Goal: Transaction & Acquisition: Purchase product/service

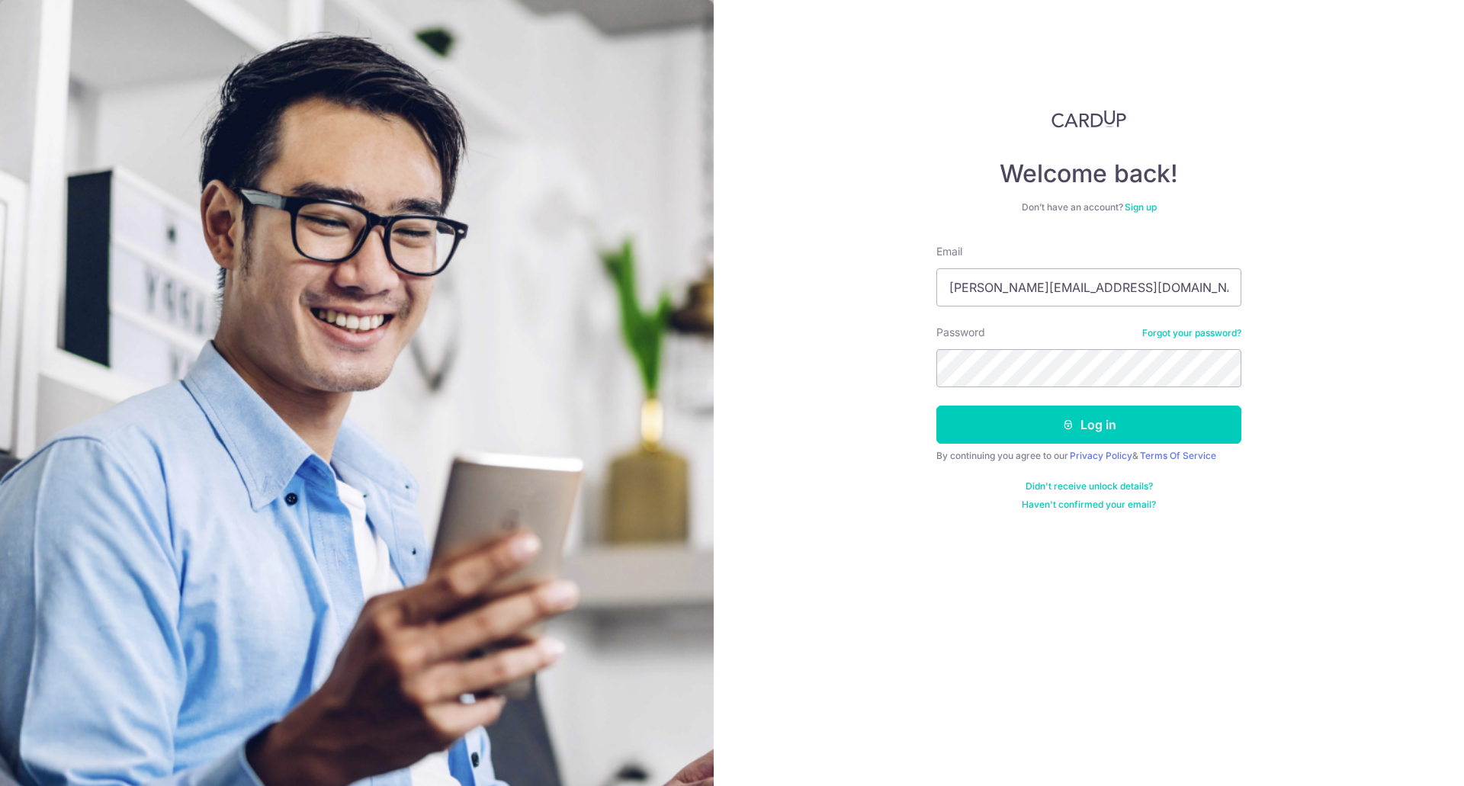
type input "[PERSON_NAME][EMAIL_ADDRESS][DOMAIN_NAME]"
click at [937, 406] on button "Log in" at bounding box center [1089, 425] width 305 height 38
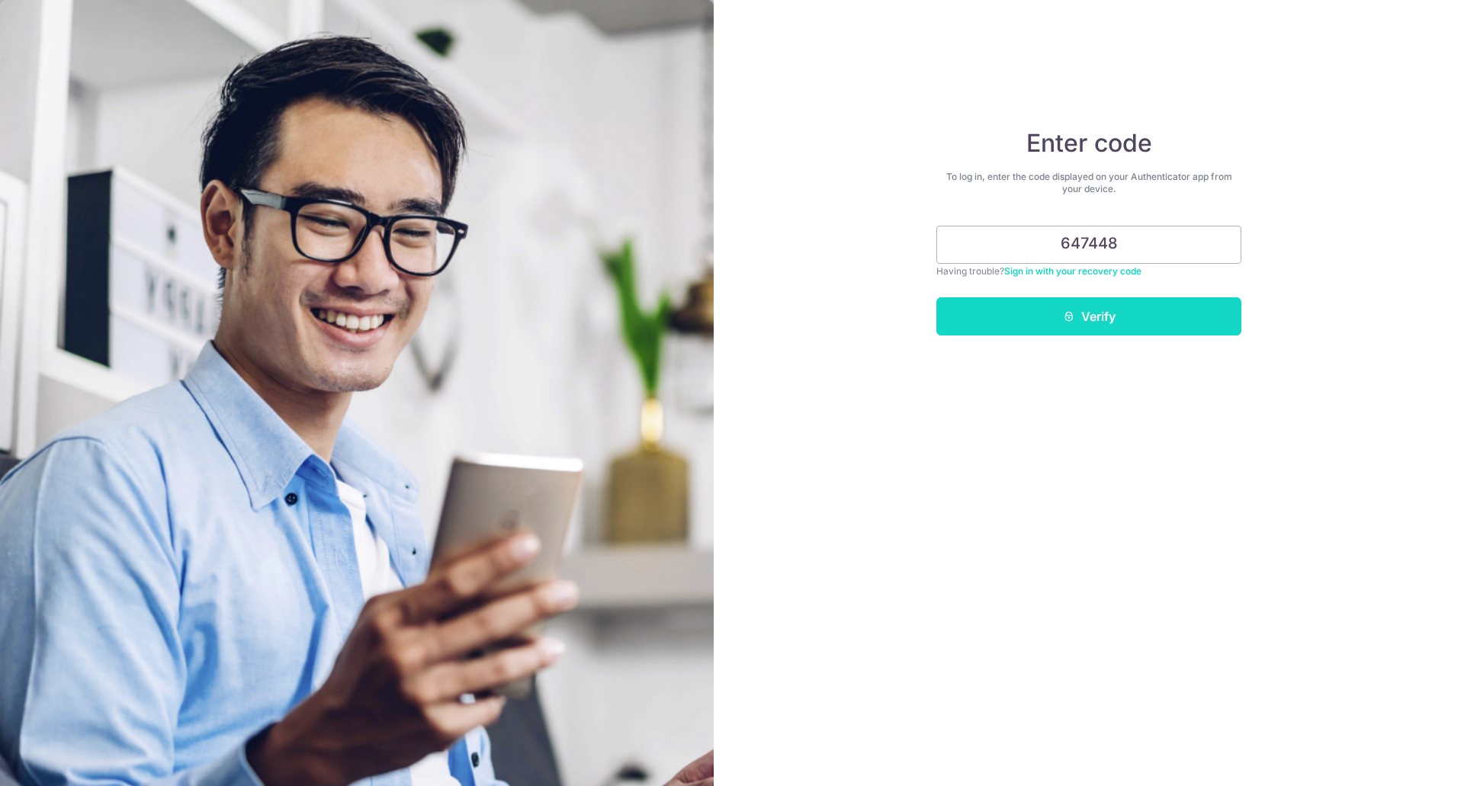
type input "647448"
click at [1131, 334] on button "Verify" at bounding box center [1089, 316] width 305 height 38
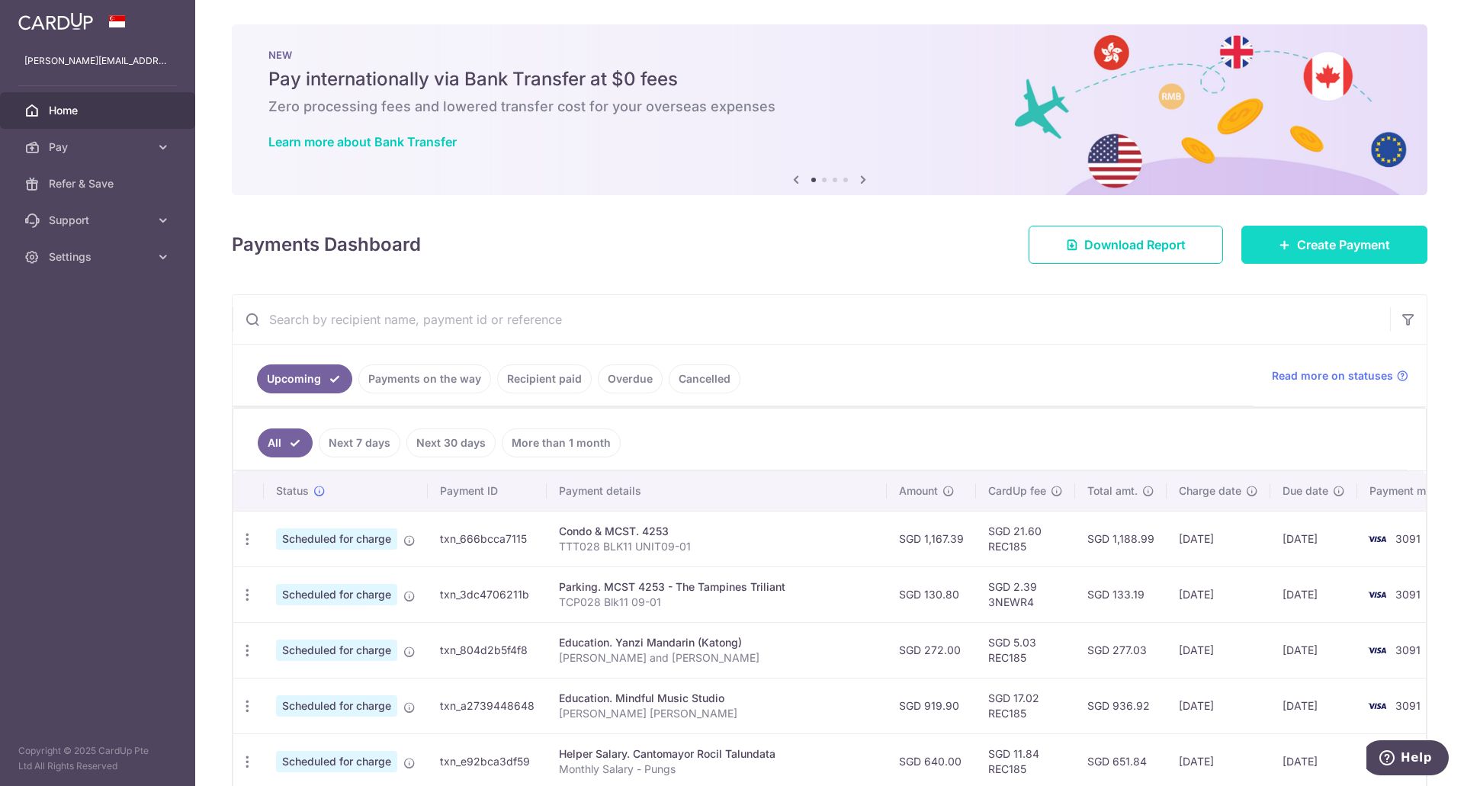
click at [1320, 236] on span "Create Payment" at bounding box center [1343, 245] width 93 height 18
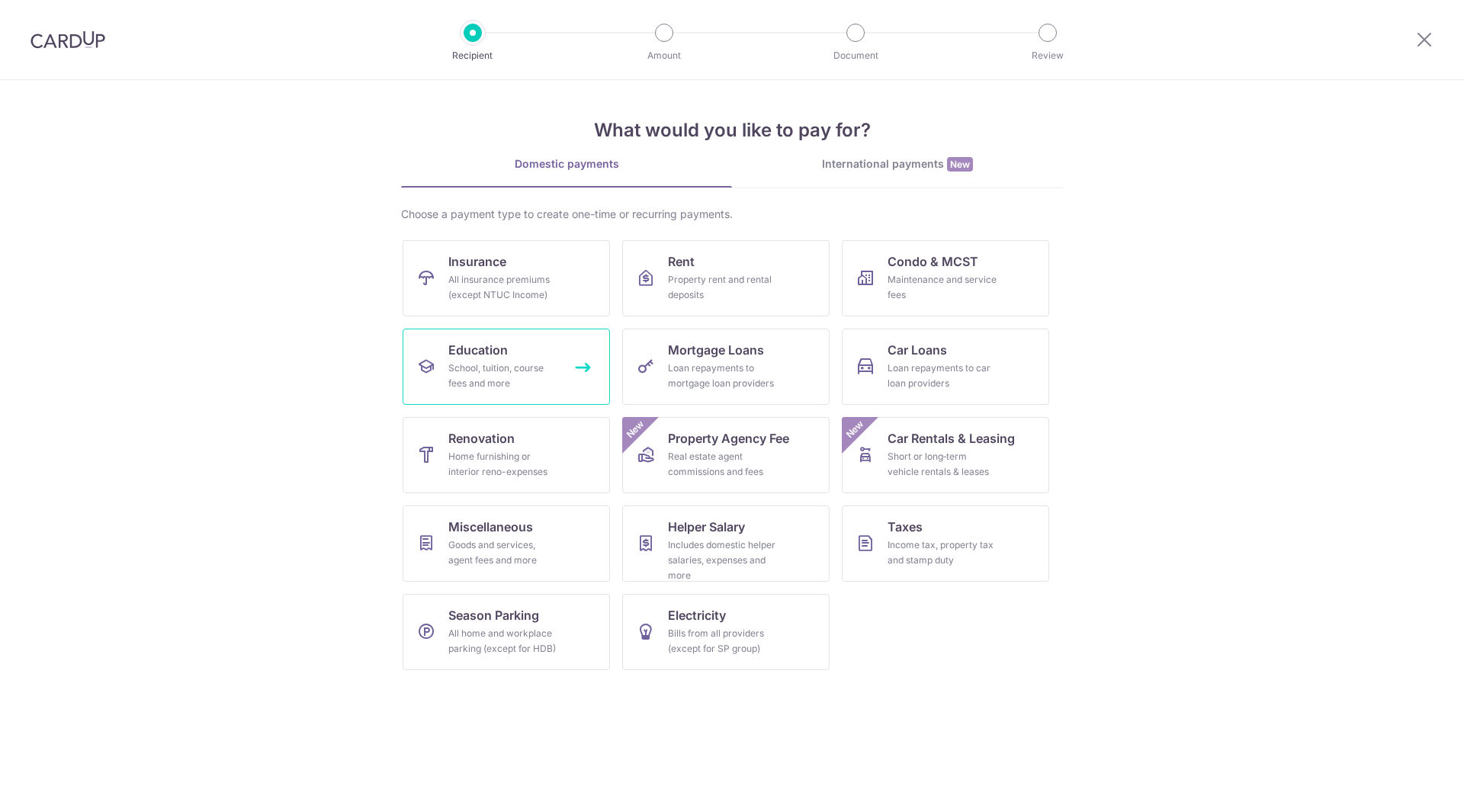
click at [522, 359] on link "Education School, tuition, course fees and more" at bounding box center [506, 367] width 207 height 76
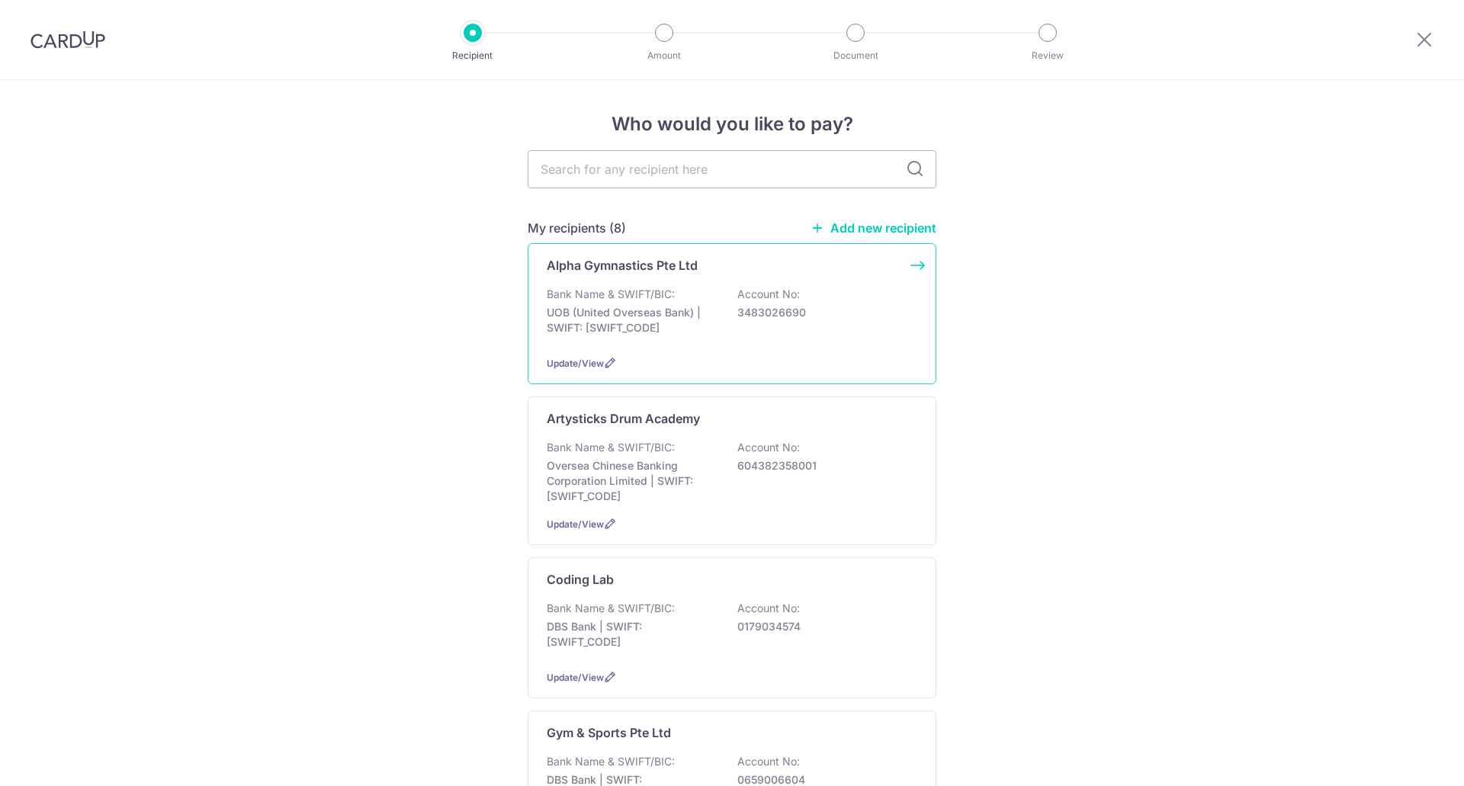
click at [669, 294] on p "Bank Name & SWIFT/BIC:" at bounding box center [611, 294] width 128 height 15
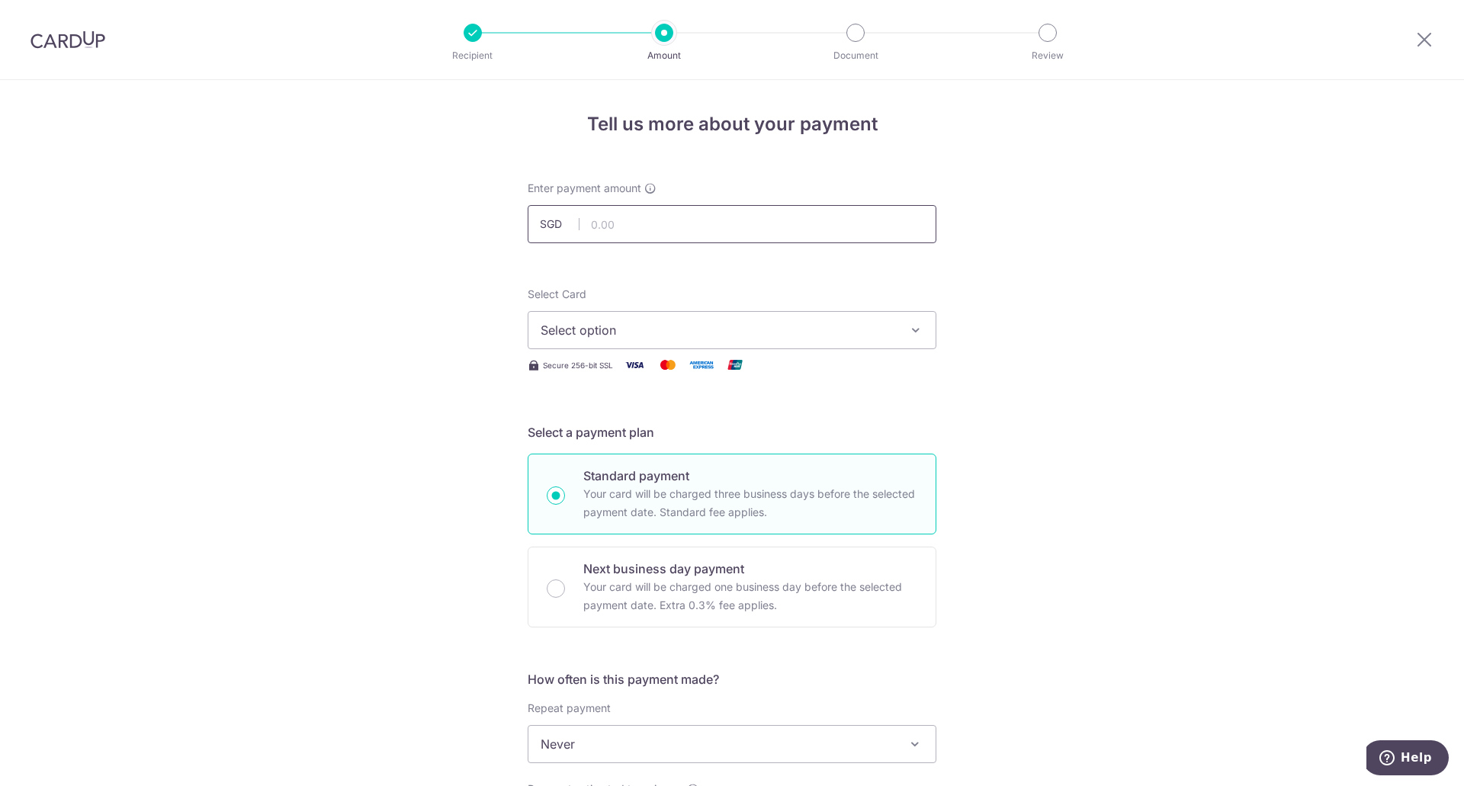
click at [641, 229] on input "text" at bounding box center [732, 224] width 409 height 38
type input "327.90"
click at [622, 328] on span "Select option" at bounding box center [718, 330] width 355 height 18
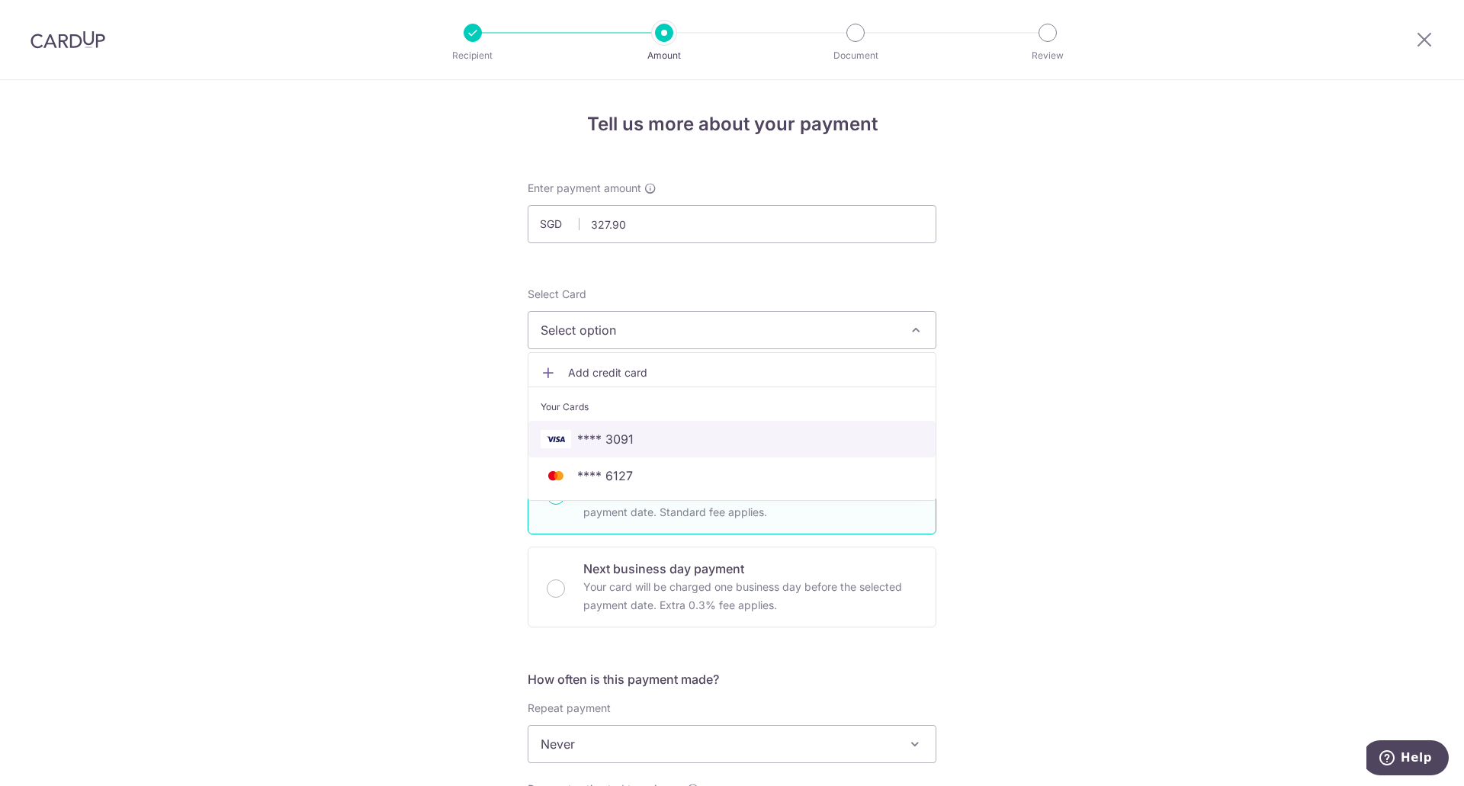
click at [614, 439] on span "**** 3091" at bounding box center [605, 439] width 56 height 18
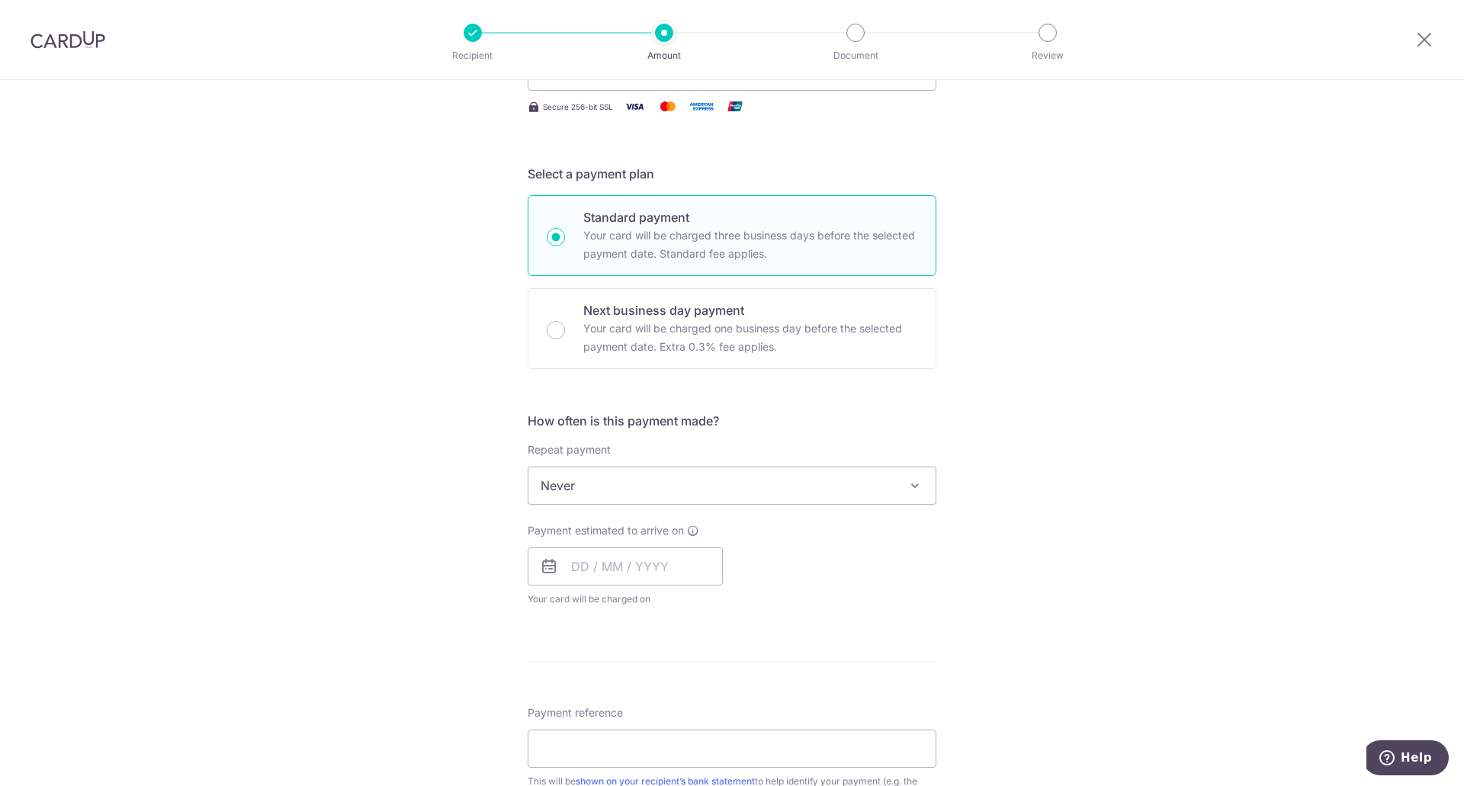
scroll to position [259, 0]
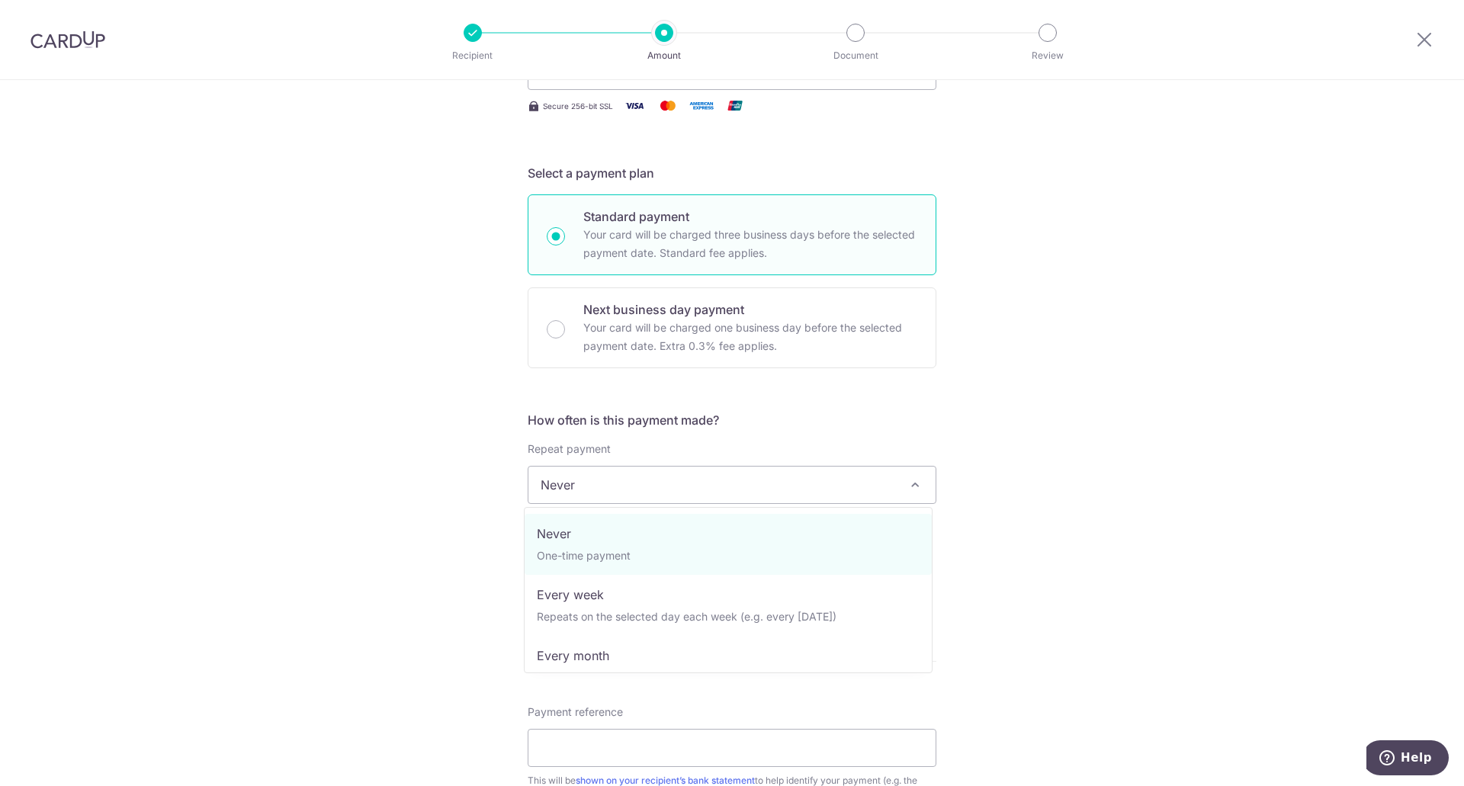
click at [573, 498] on span "Never" at bounding box center [732, 485] width 407 height 37
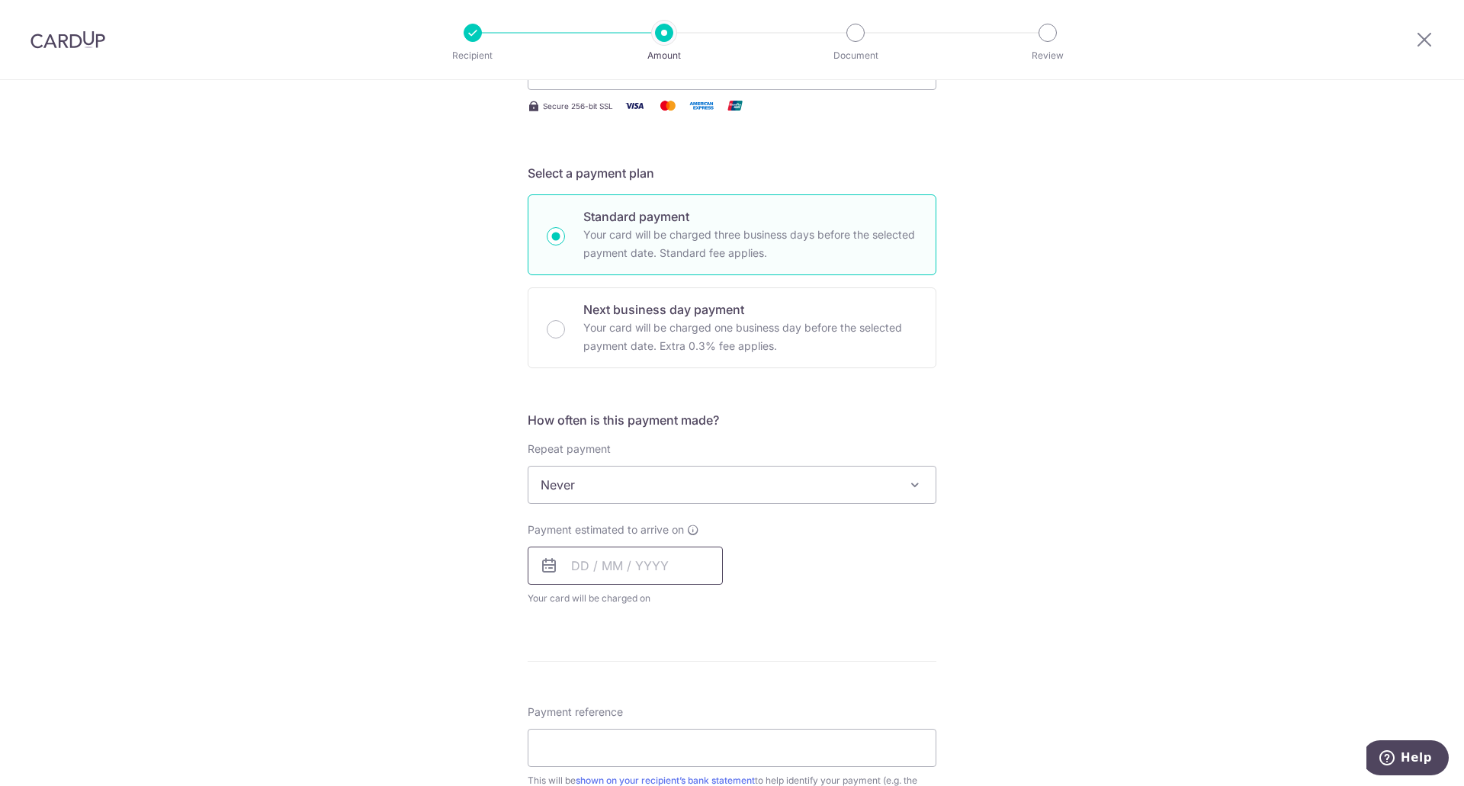
click at [588, 555] on input "text" at bounding box center [625, 566] width 195 height 38
click at [586, 733] on link "15" at bounding box center [589, 735] width 24 height 24
type input "[DATE]"
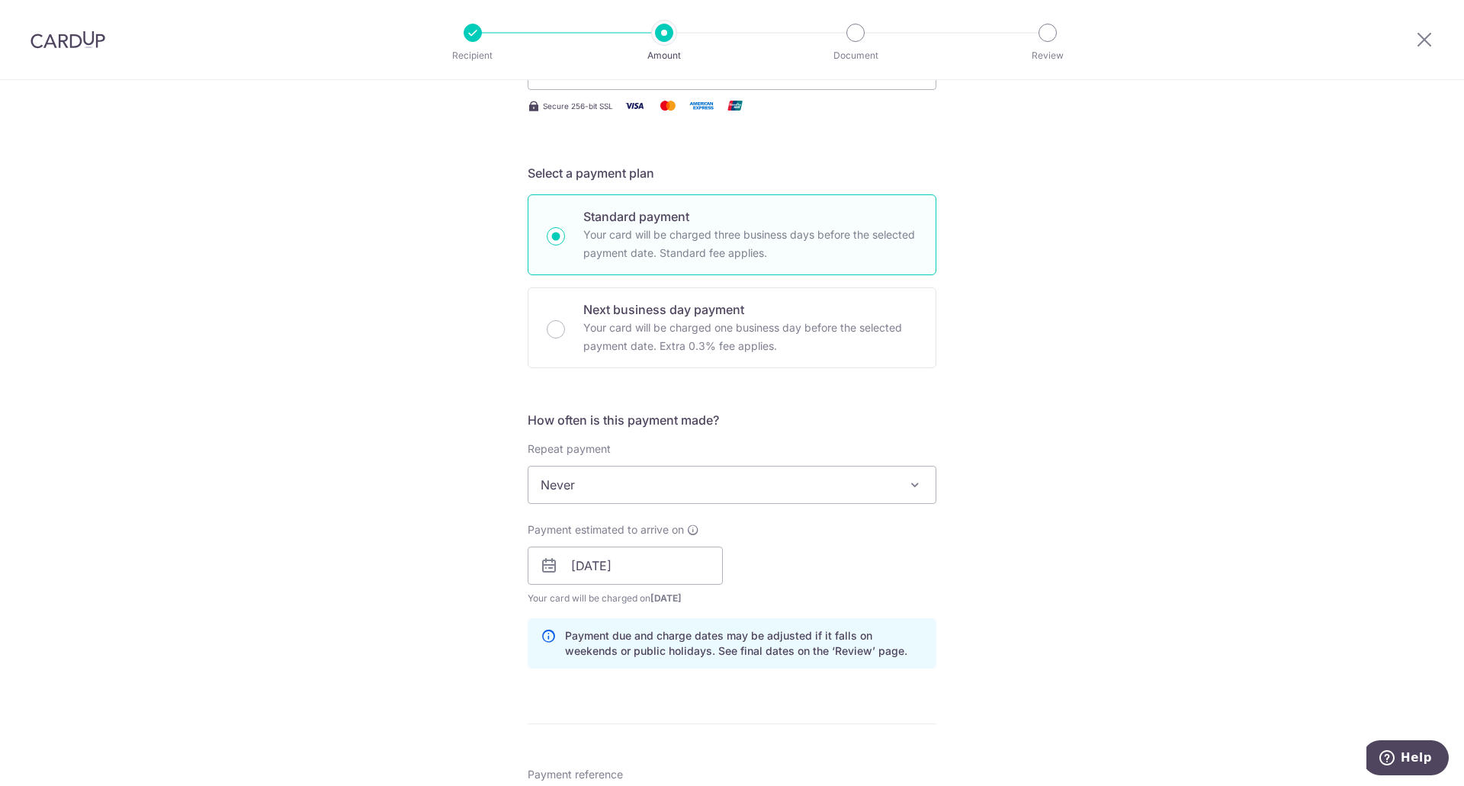
click at [908, 575] on div "Payment estimated to arrive on 15/09/2025 Prev Next Sep Oct Nov Dec 2025 2026 2…" at bounding box center [732, 564] width 427 height 84
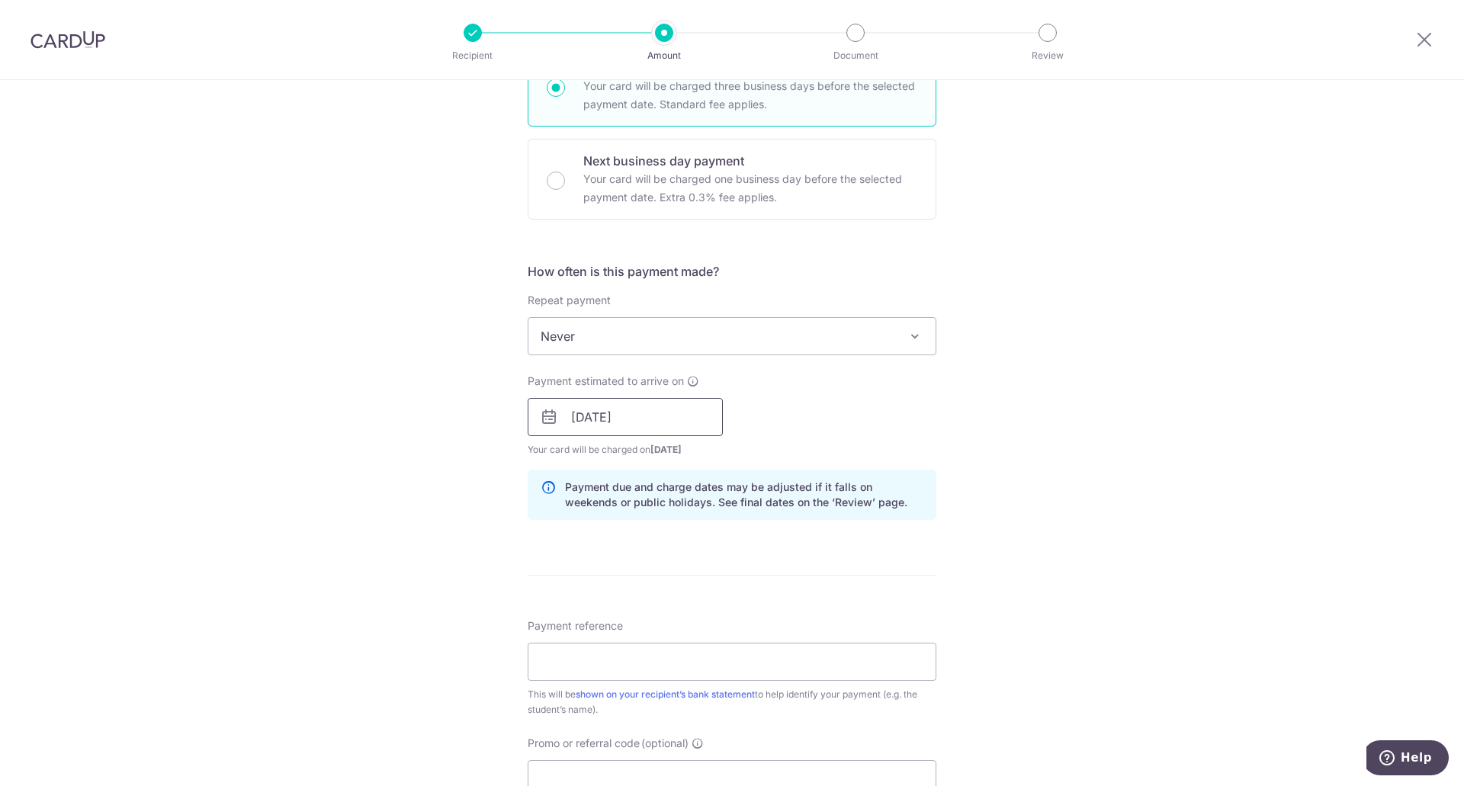
scroll to position [412, 0]
click at [628, 410] on input "[DATE]" at bounding box center [625, 413] width 195 height 38
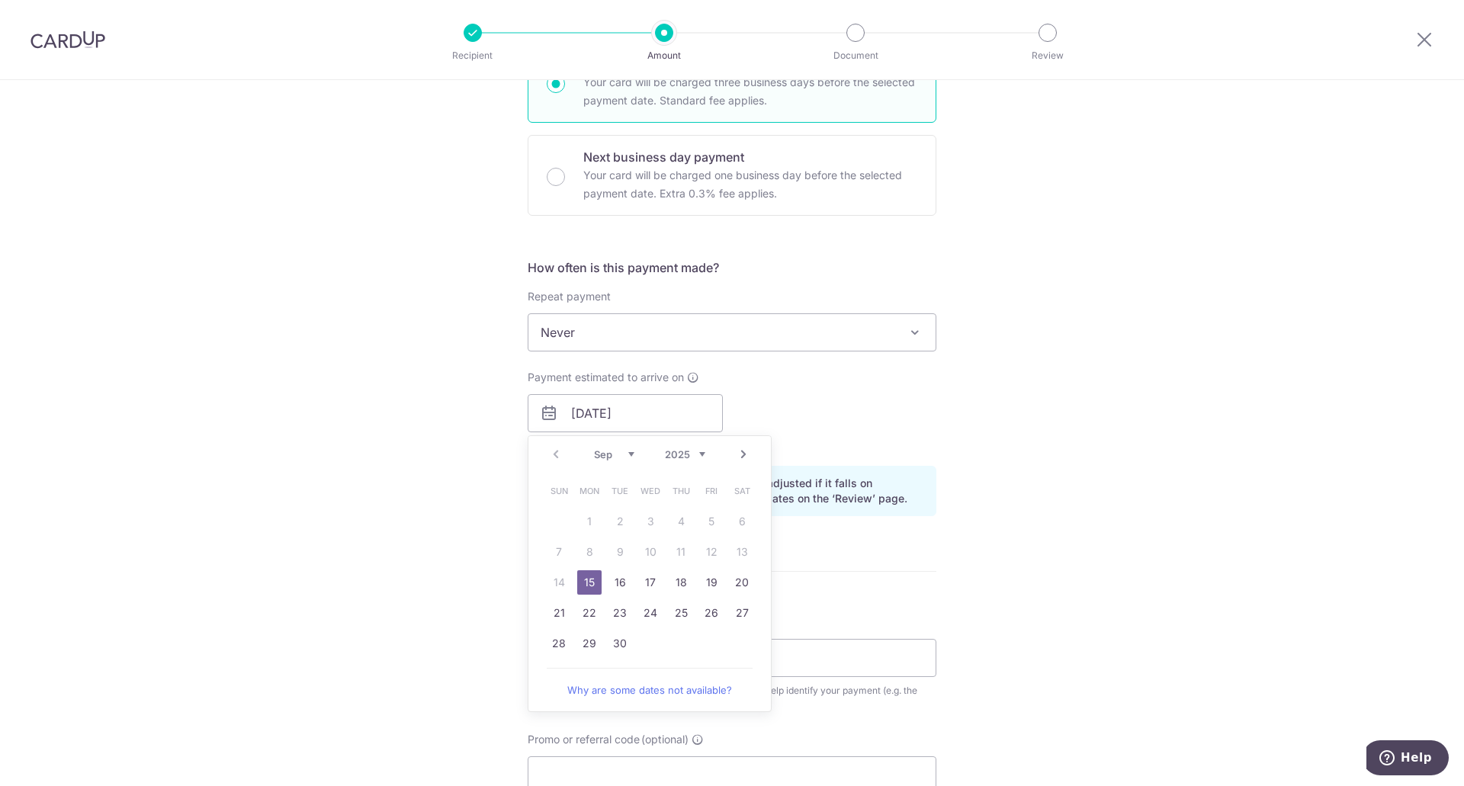
click at [972, 394] on div "Tell us more about your payment Enter payment amount SGD 327.90 327.90 Select C…" at bounding box center [732, 389] width 1464 height 1442
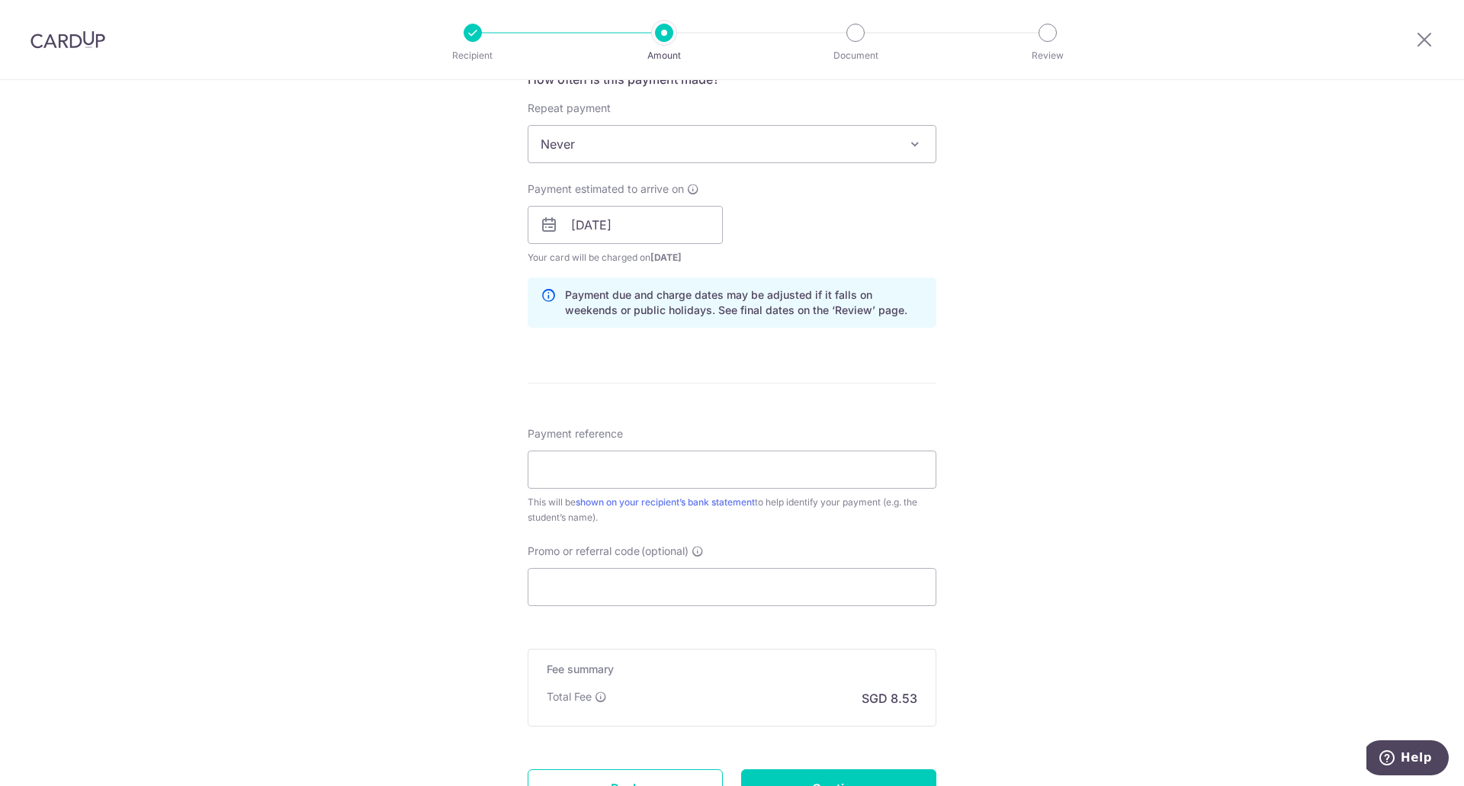
scroll to position [696, 0]
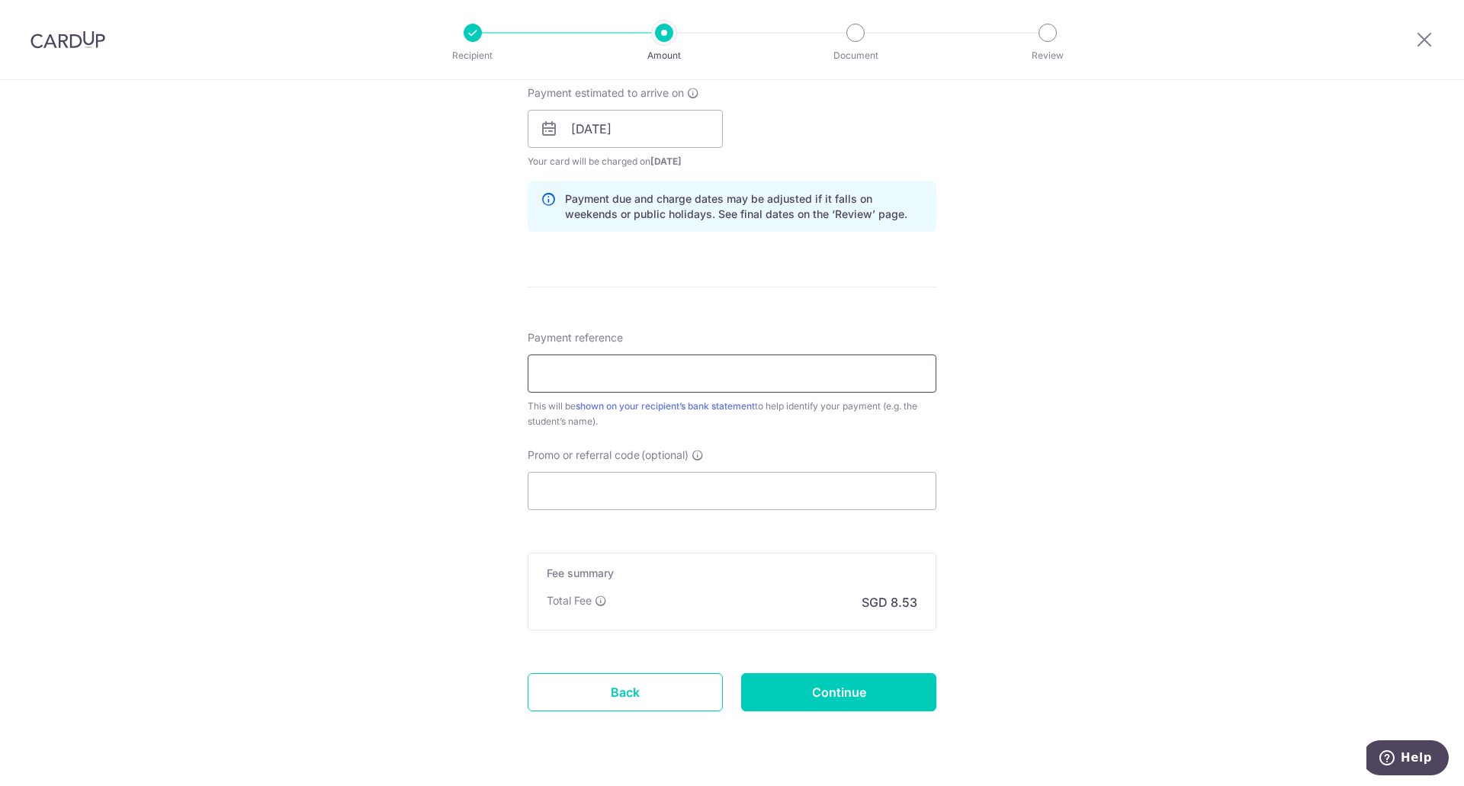
click at [609, 366] on input "Payment reference" at bounding box center [732, 374] width 409 height 38
type input "Eliane Pung"
click at [604, 500] on input "Promo or referral code (optional)" at bounding box center [732, 491] width 409 height 38
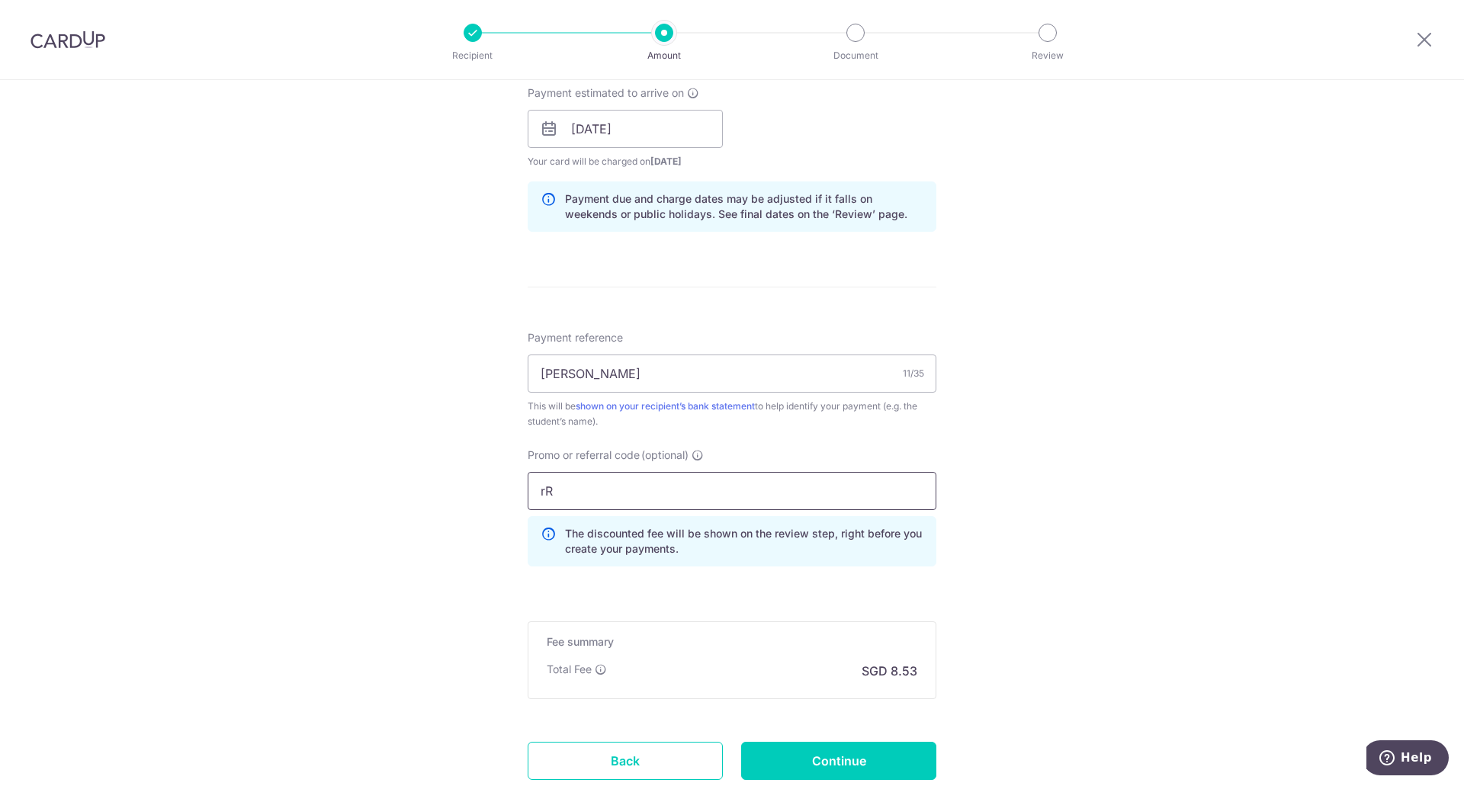
type input "r"
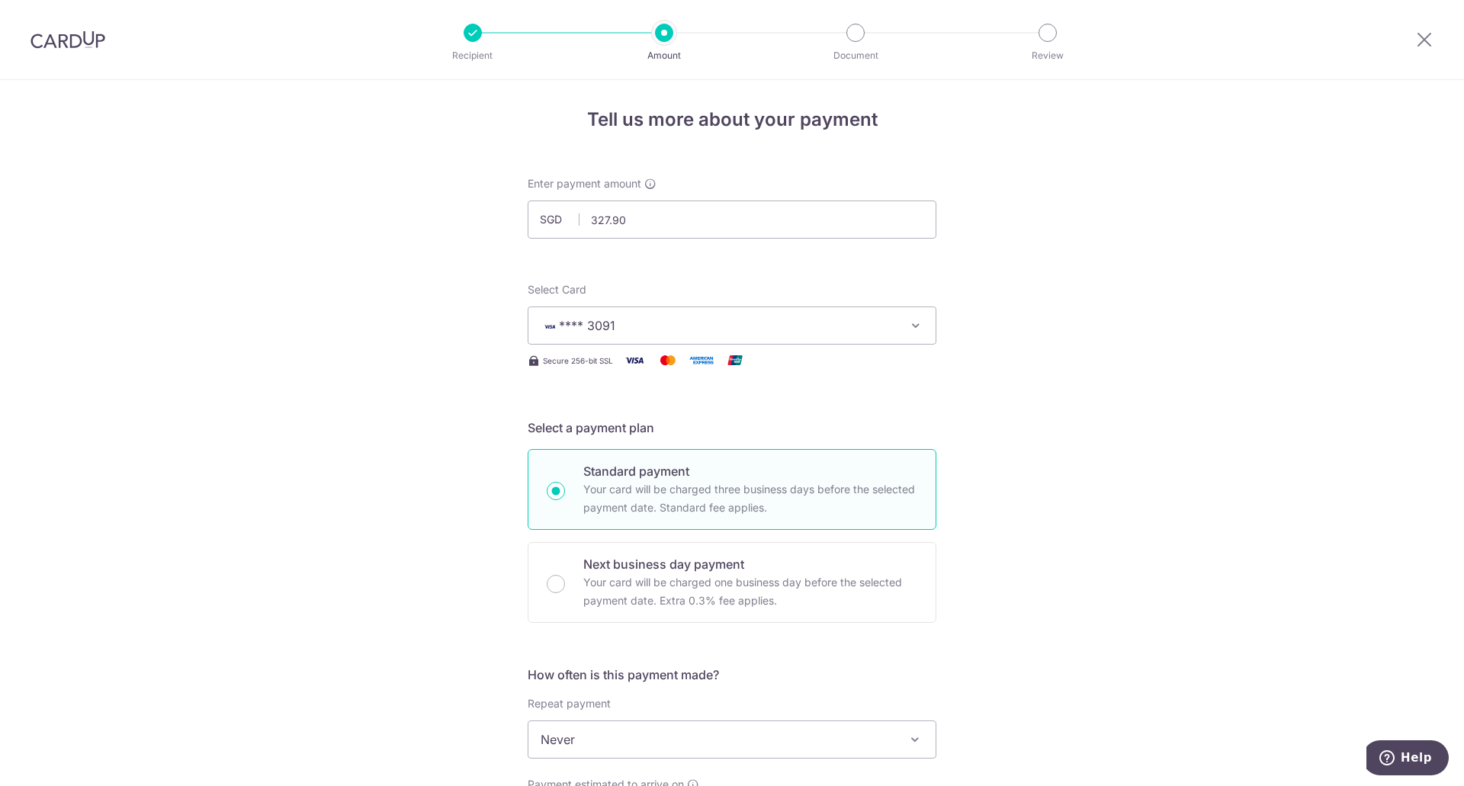
scroll to position [0, 0]
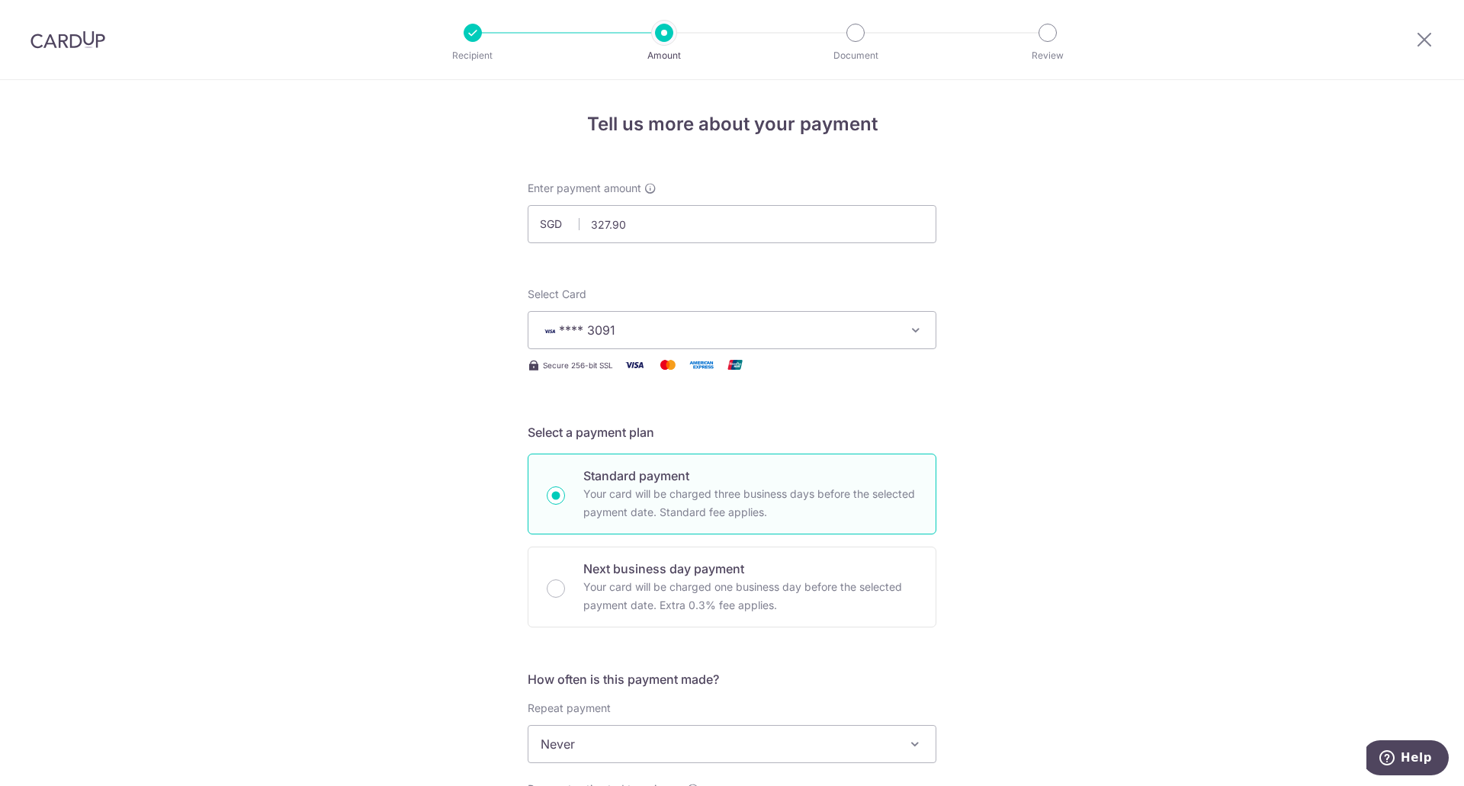
type input "REC225"
click at [598, 327] on span "**** 3091" at bounding box center [587, 330] width 56 height 15
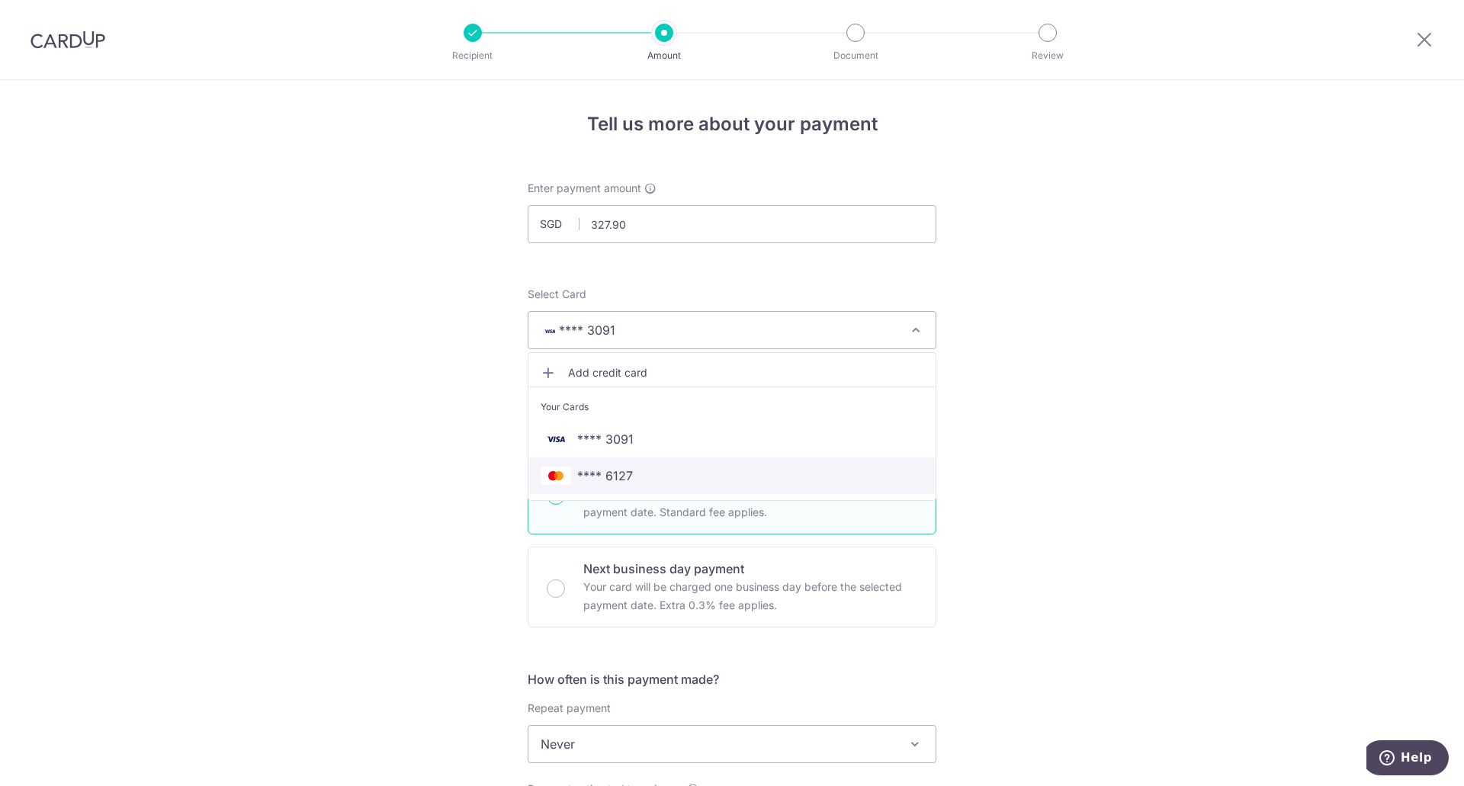
click at [604, 469] on span "**** 6127" at bounding box center [605, 476] width 56 height 18
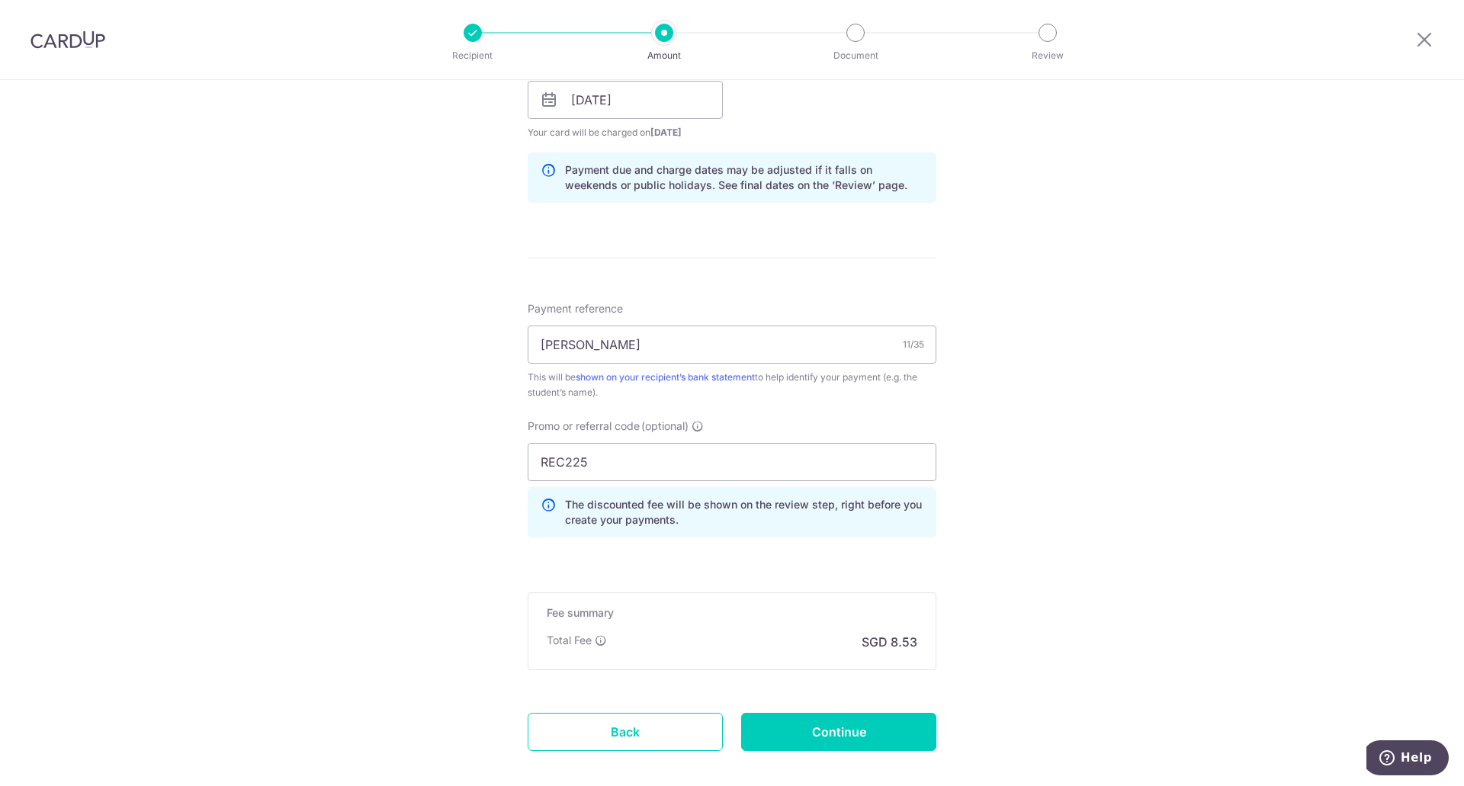
scroll to position [783, 0]
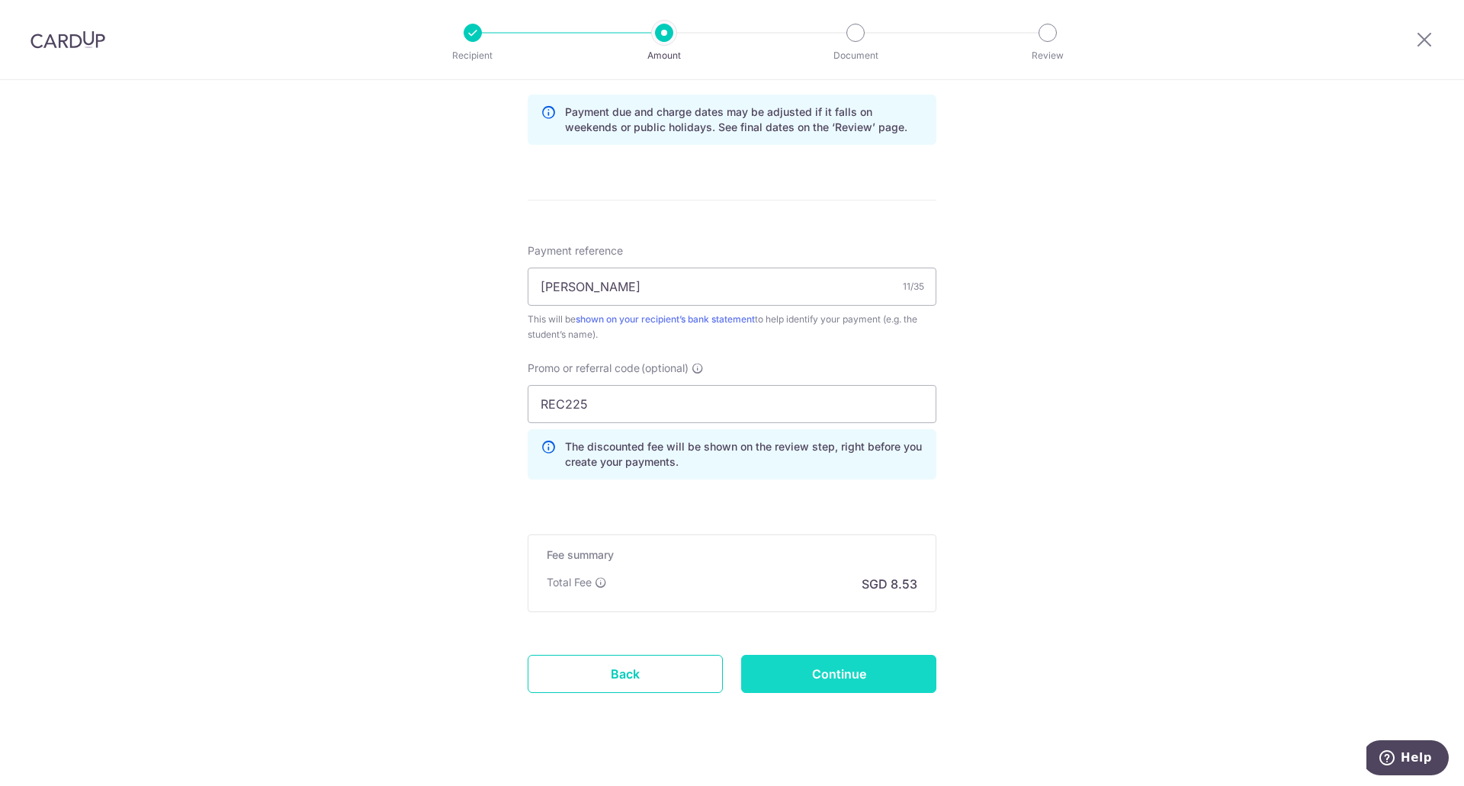
click at [786, 673] on input "Continue" at bounding box center [838, 674] width 195 height 38
type input "Create Schedule"
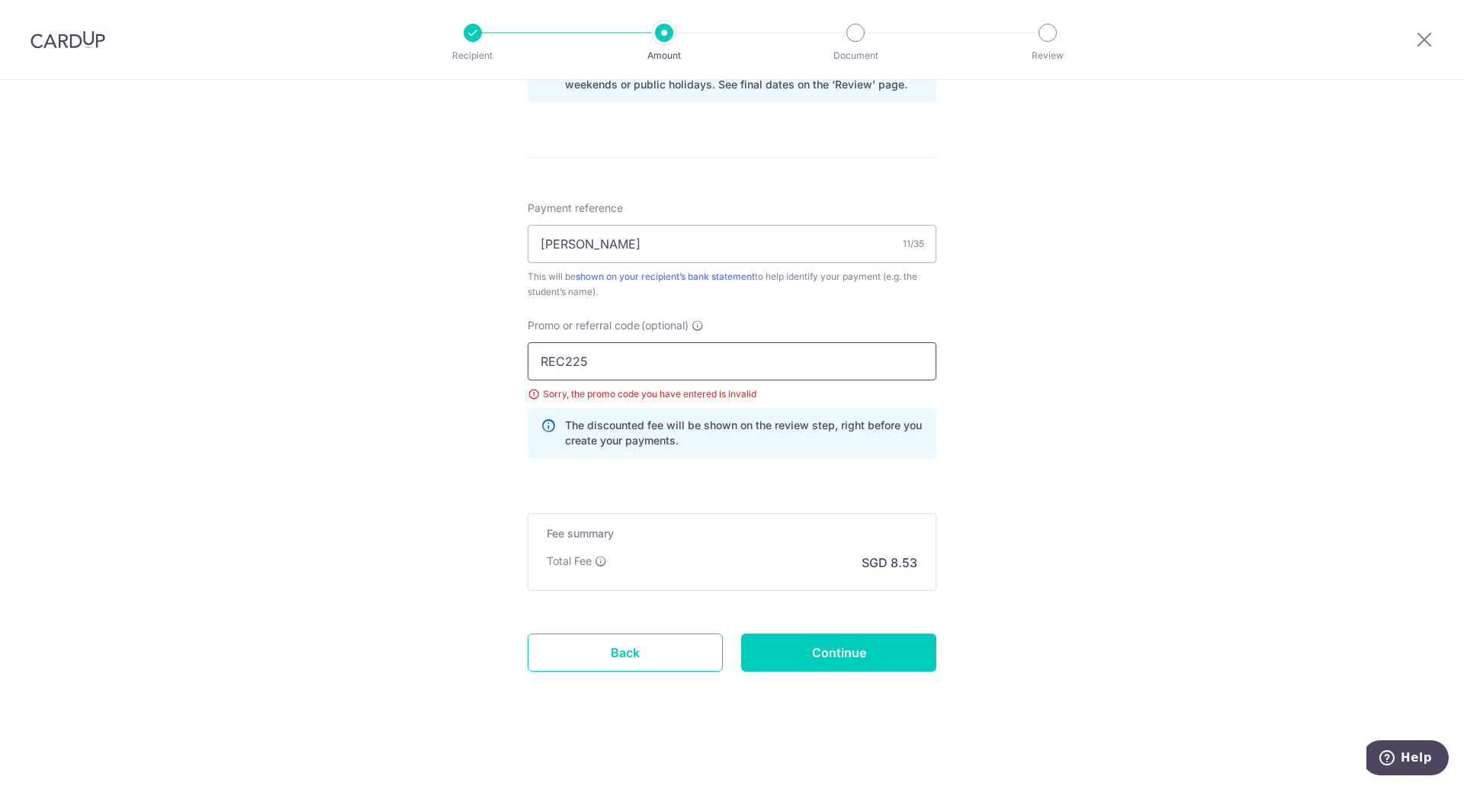
drag, startPoint x: 526, startPoint y: 364, endPoint x: 413, endPoint y: 365, distance: 113.7
click at [413, 365] on div "Tell us more about your payment Enter payment amount SGD 327.90 327.90 Select C…" at bounding box center [732, 20] width 1464 height 1532
type input "OFF225"
click at [773, 654] on input "Continue" at bounding box center [838, 653] width 195 height 38
type input "Update Schedule"
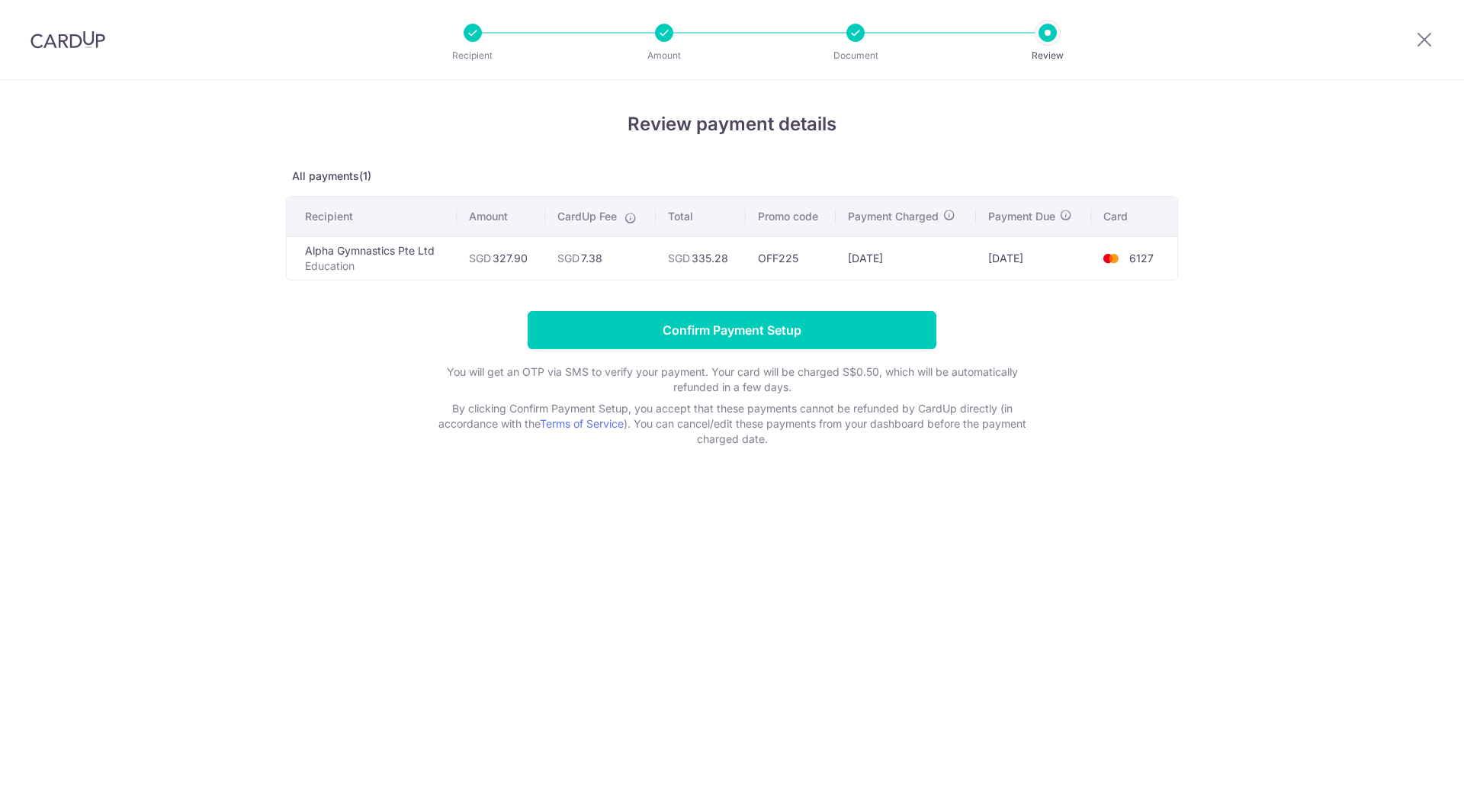
click at [732, 331] on input "Confirm Payment Setup" at bounding box center [732, 330] width 409 height 38
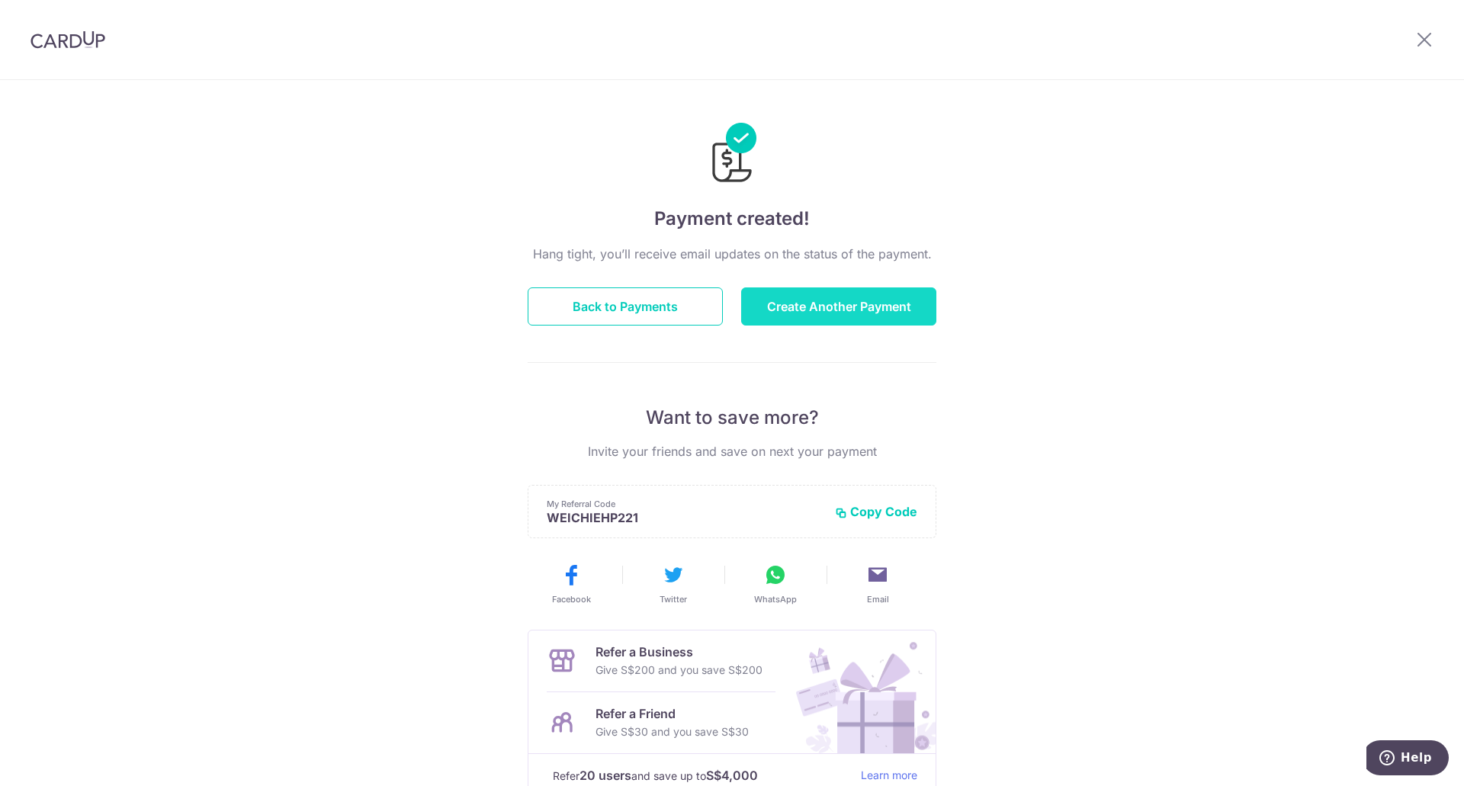
click at [806, 314] on button "Create Another Payment" at bounding box center [838, 307] width 195 height 38
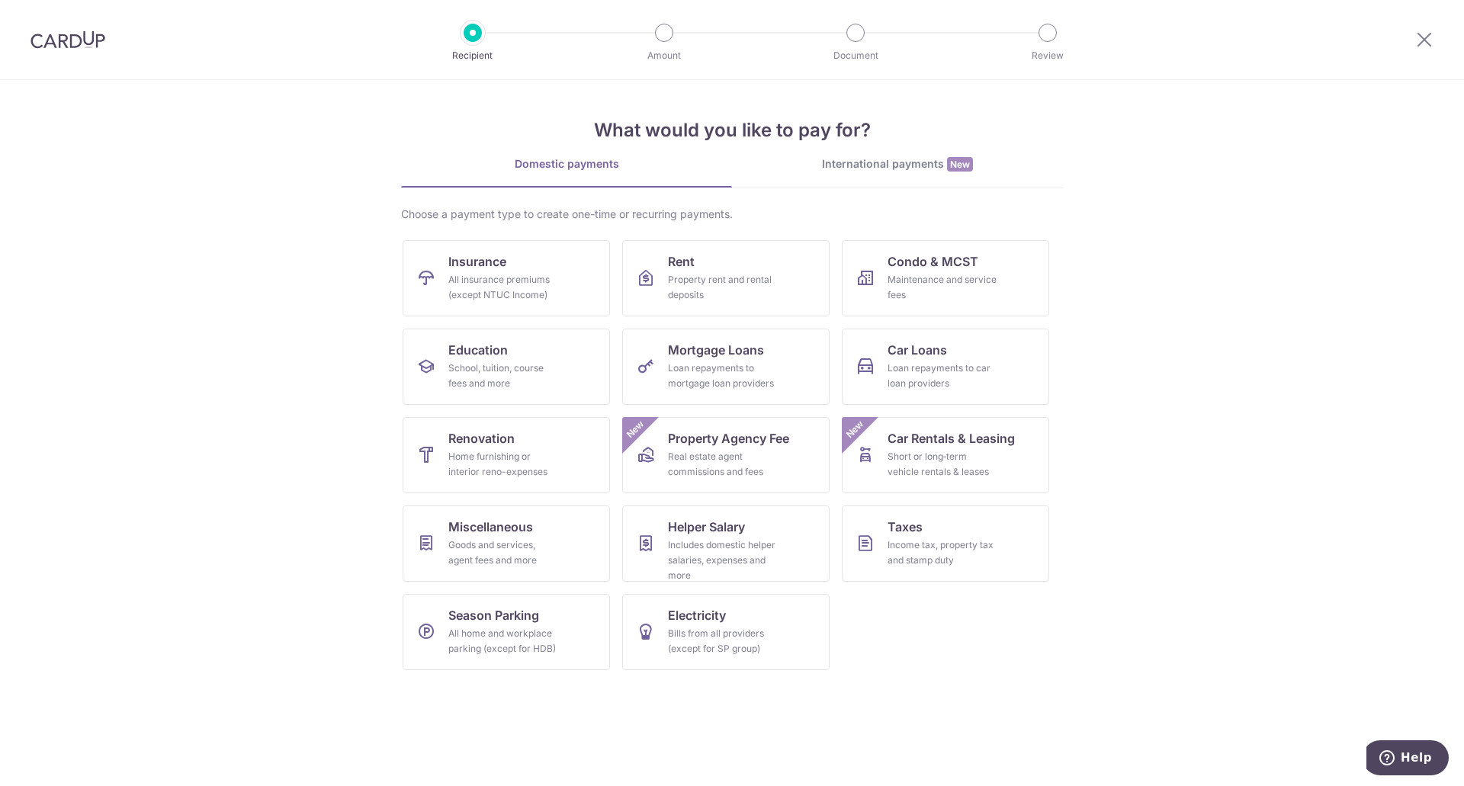
click at [1412, 57] on div at bounding box center [1424, 39] width 79 height 79
click at [1420, 40] on icon at bounding box center [1425, 39] width 18 height 19
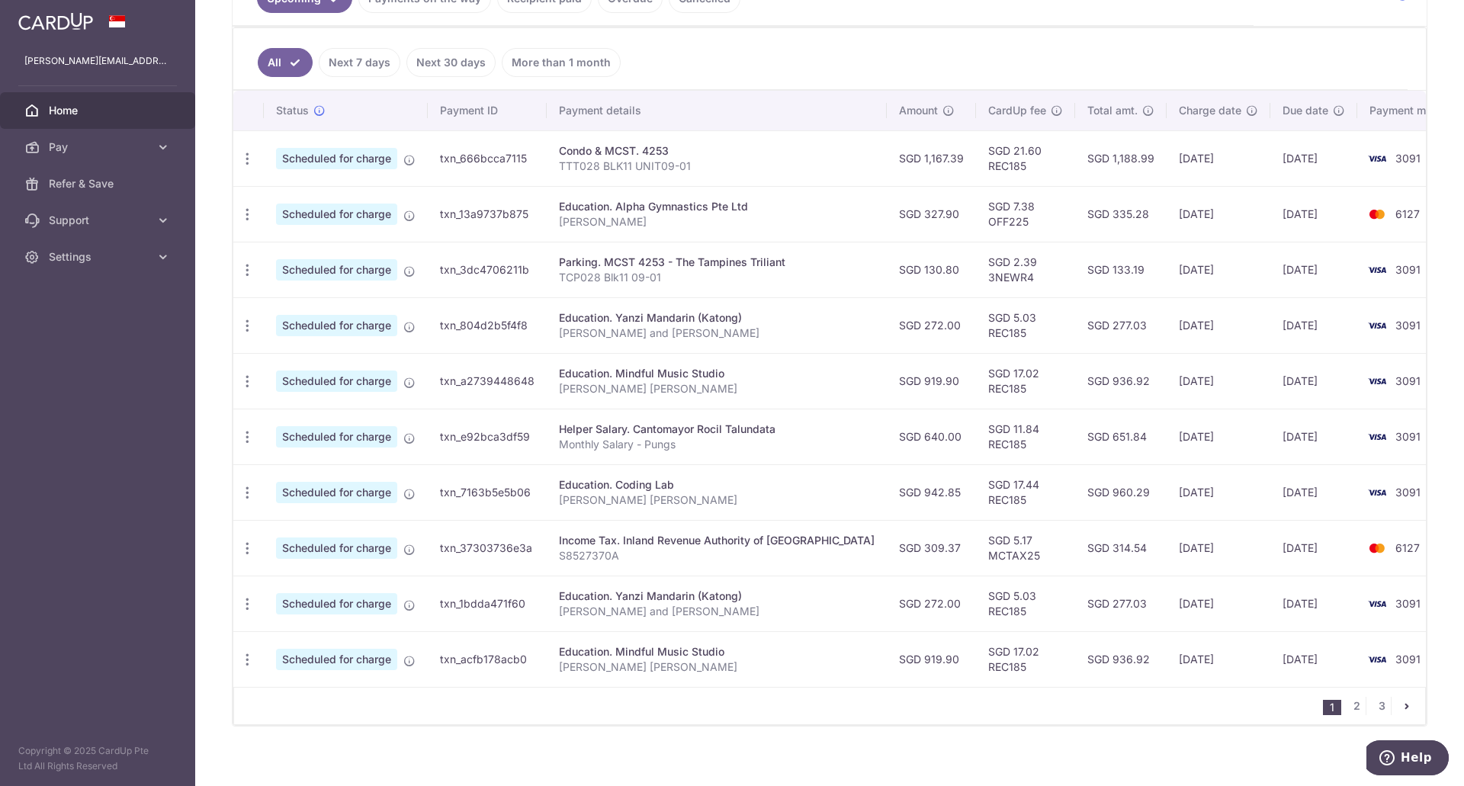
scroll to position [375, 0]
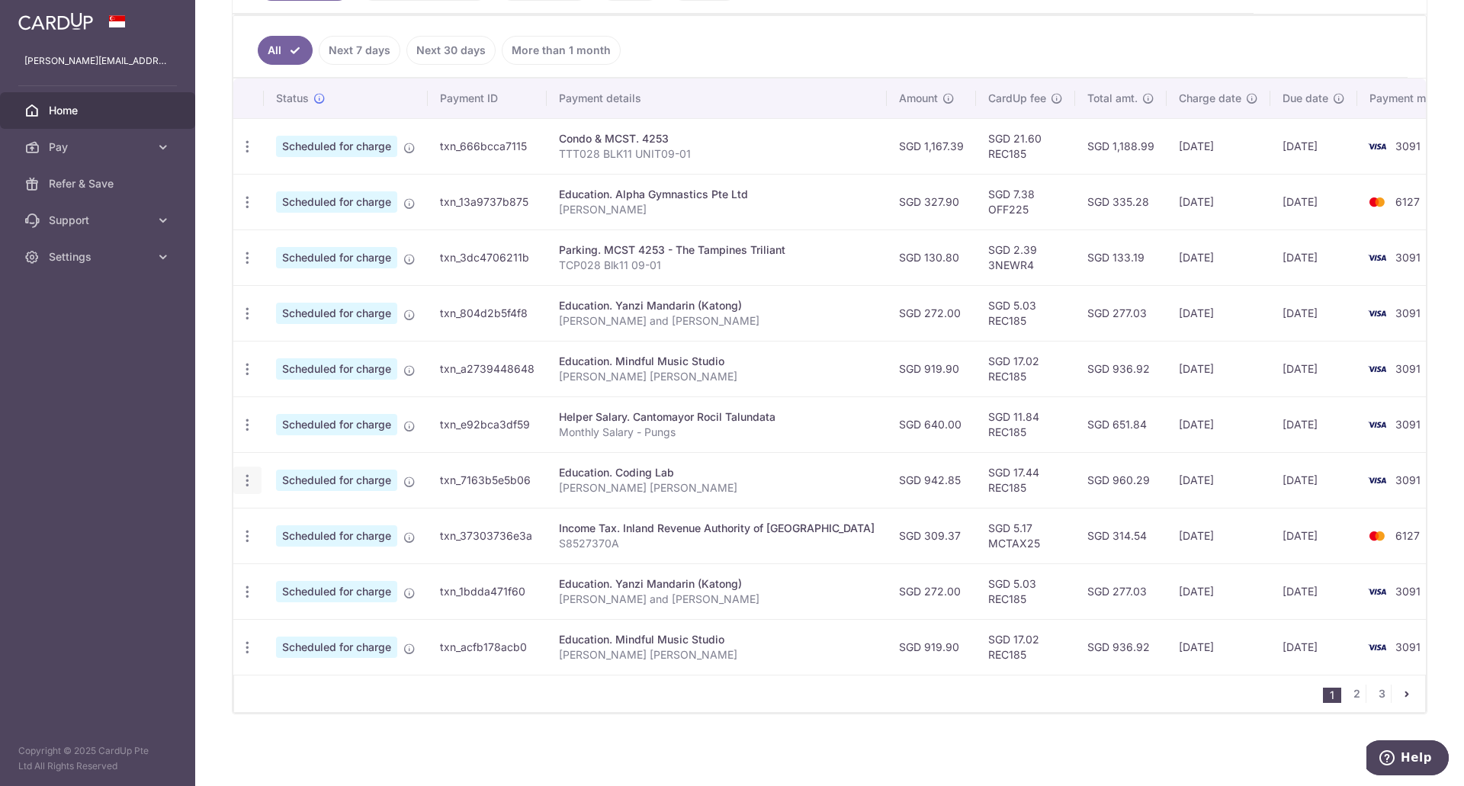
click at [254, 489] on div "Update payment Cancel payment" at bounding box center [247, 481] width 28 height 28
click at [248, 479] on icon "button" at bounding box center [247, 481] width 16 height 16
click at [288, 532] on link "Update payment" at bounding box center [313, 522] width 159 height 37
radio input "true"
type input "942.85"
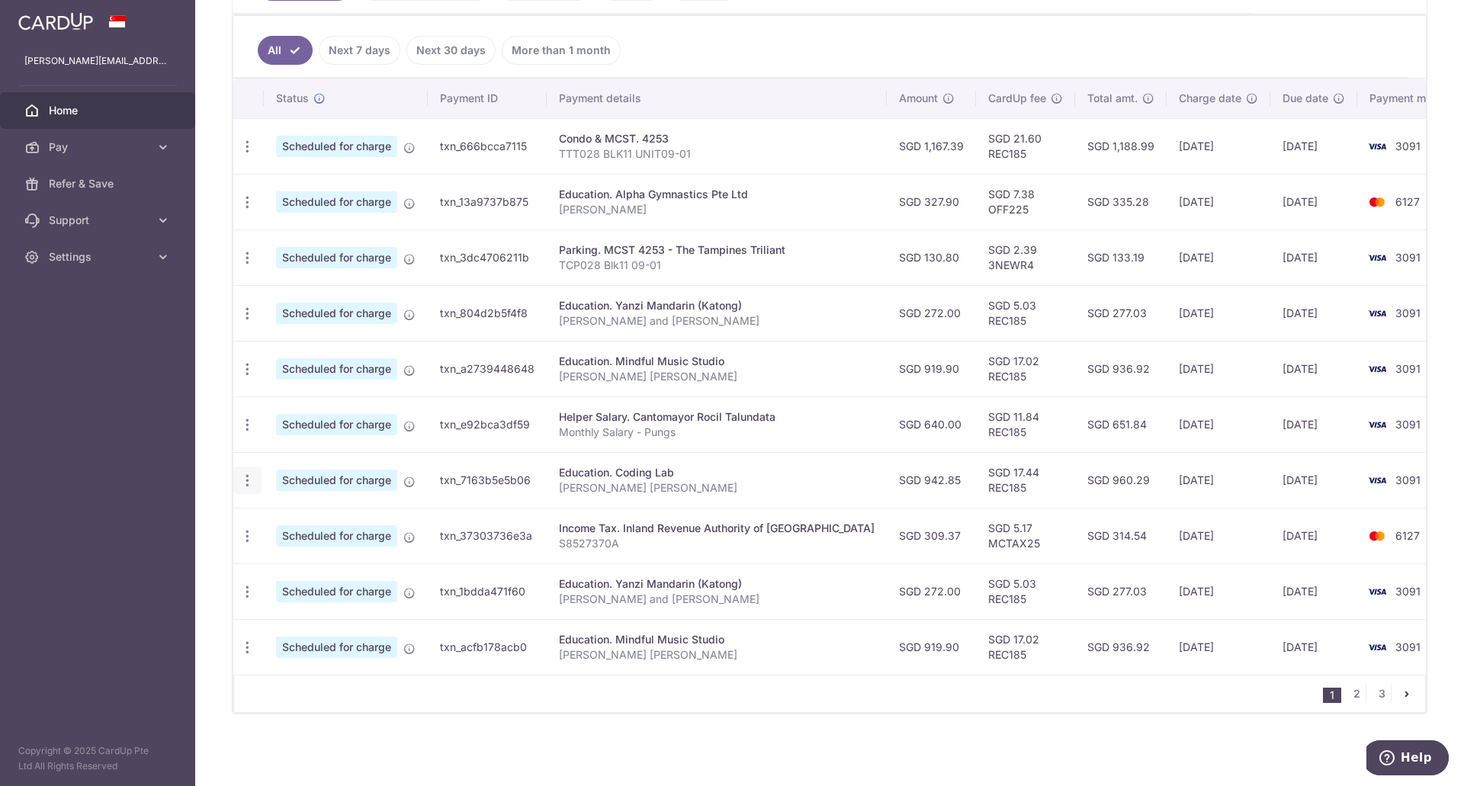
type input "04/10/2025"
type input "Elijah Pung Kai Xian"
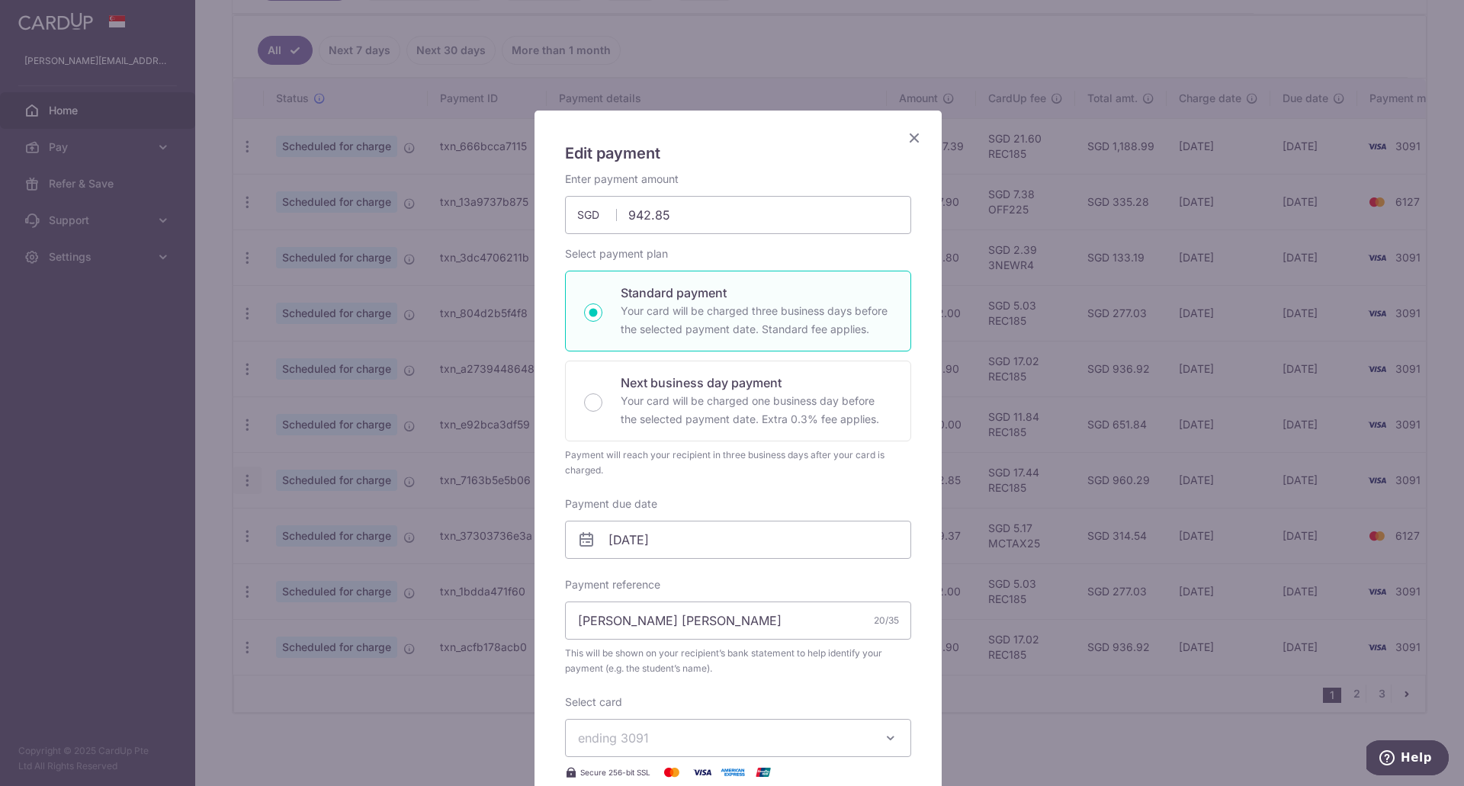
type input "REC185"
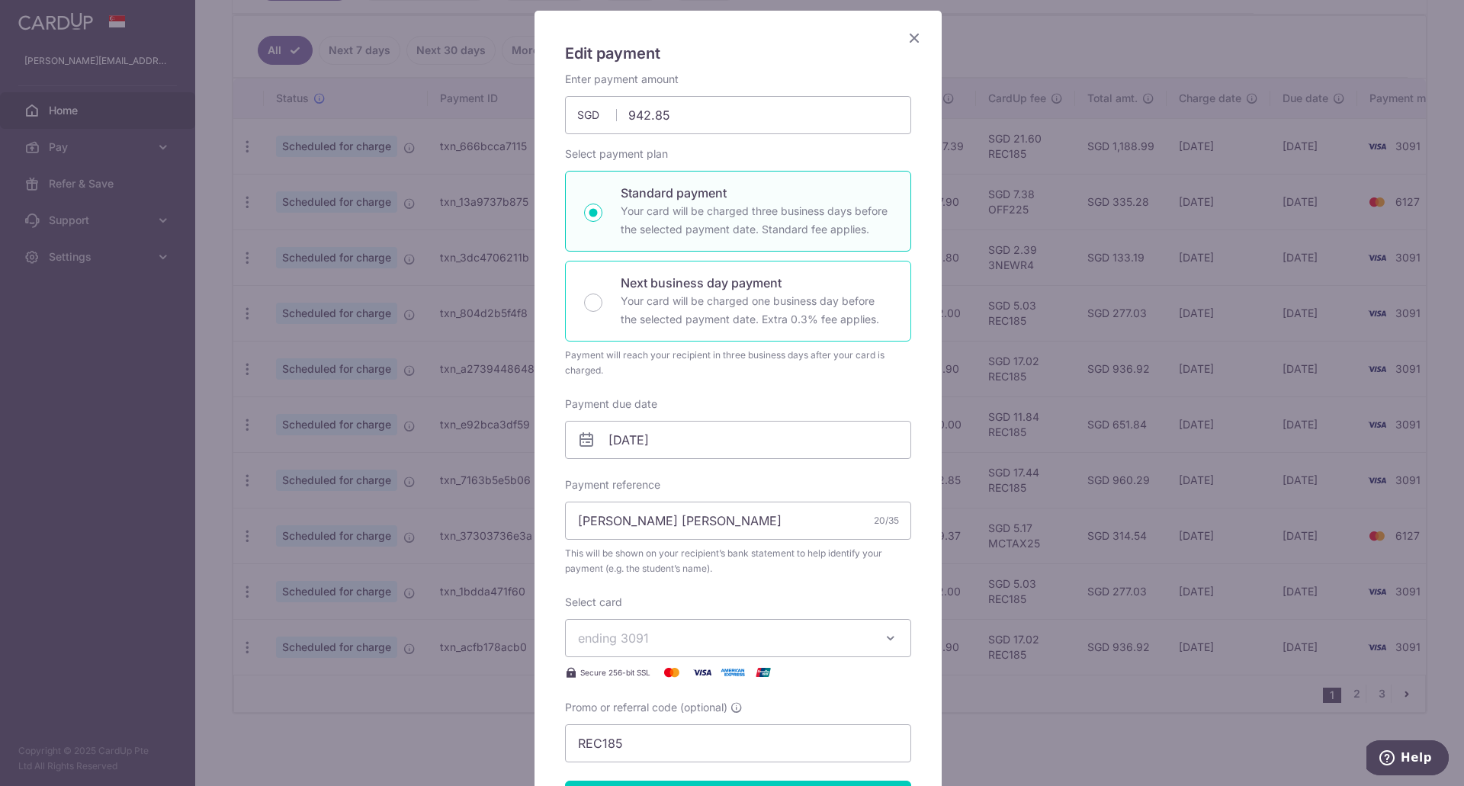
scroll to position [117, 0]
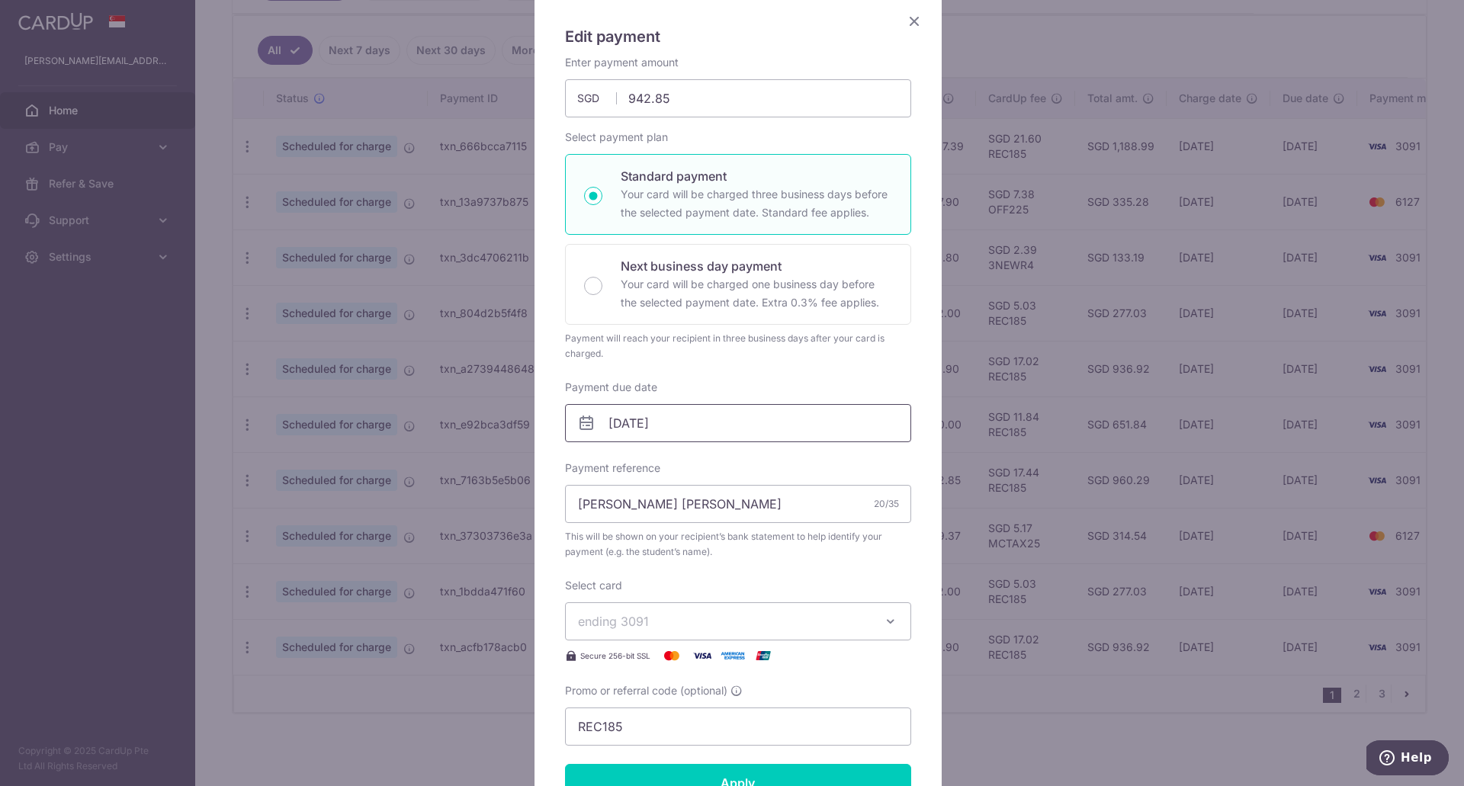
click at [690, 424] on input "04/10/2025" at bounding box center [738, 423] width 346 height 38
click at [586, 468] on link "Prev" at bounding box center [587, 464] width 18 height 18
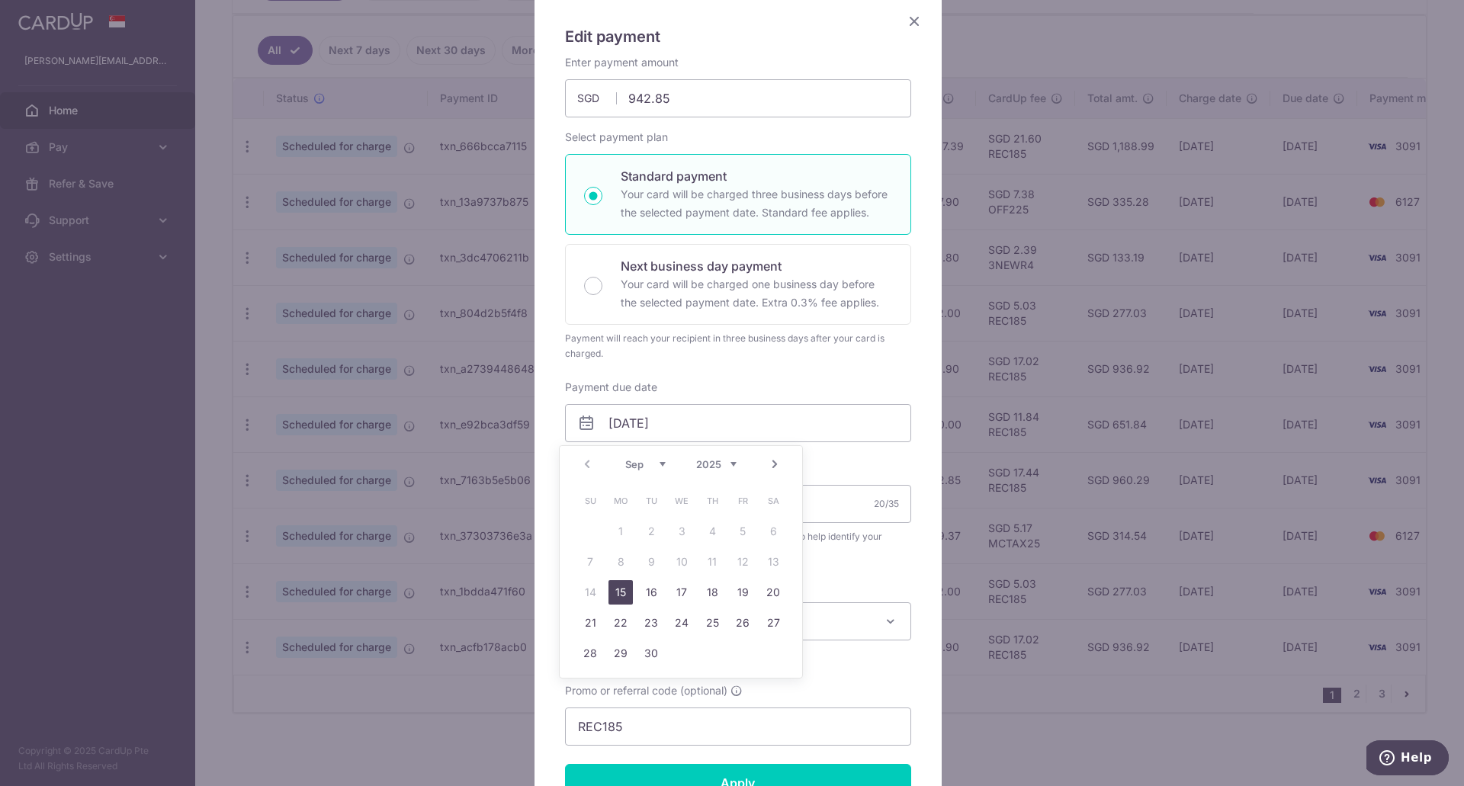
click at [625, 604] on link "15" at bounding box center [621, 592] width 24 height 24
type input "[DATE]"
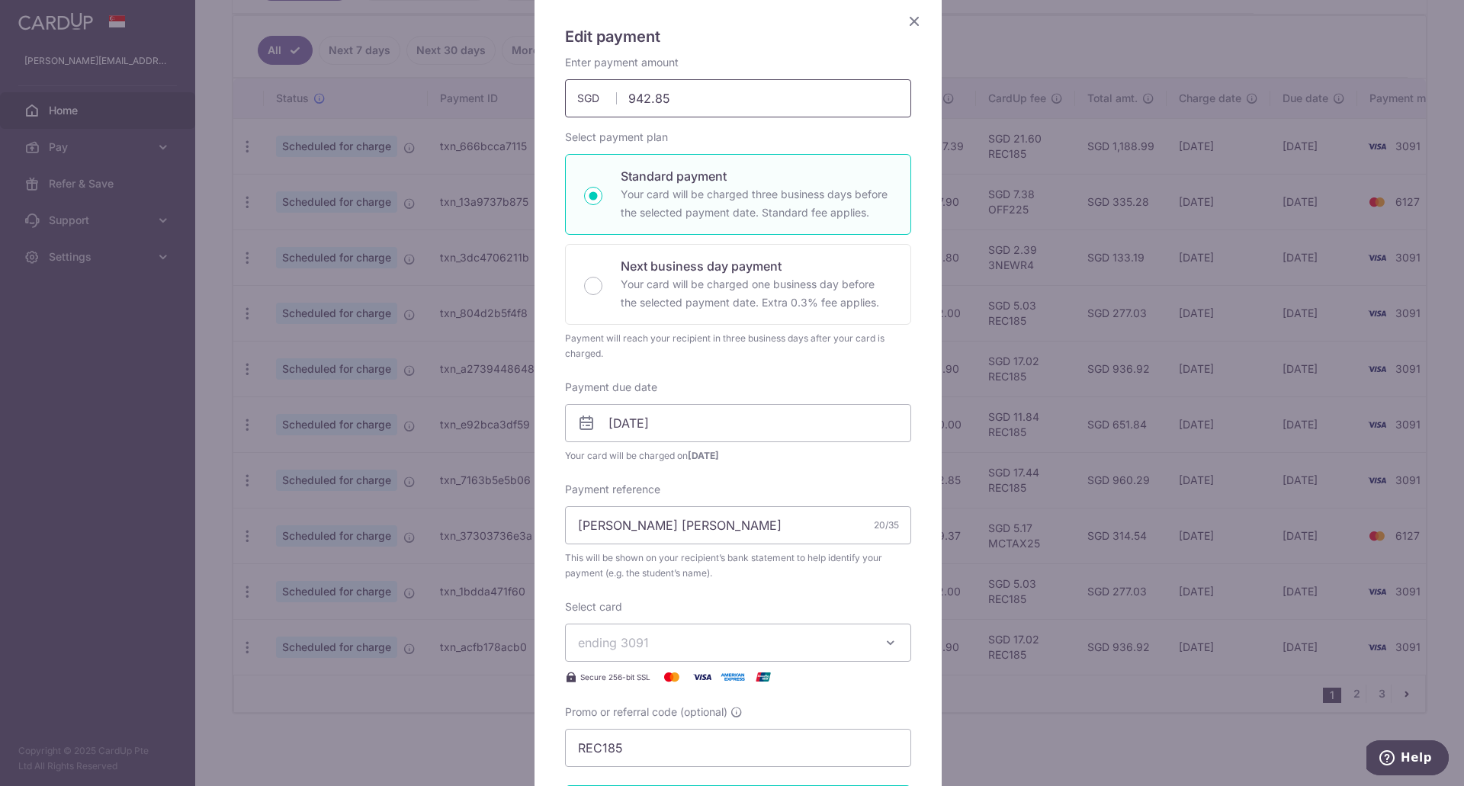
drag, startPoint x: 682, startPoint y: 95, endPoint x: 567, endPoint y: 95, distance: 114.4
click at [567, 95] on input "942.85" at bounding box center [738, 98] width 346 height 38
type input "910.15"
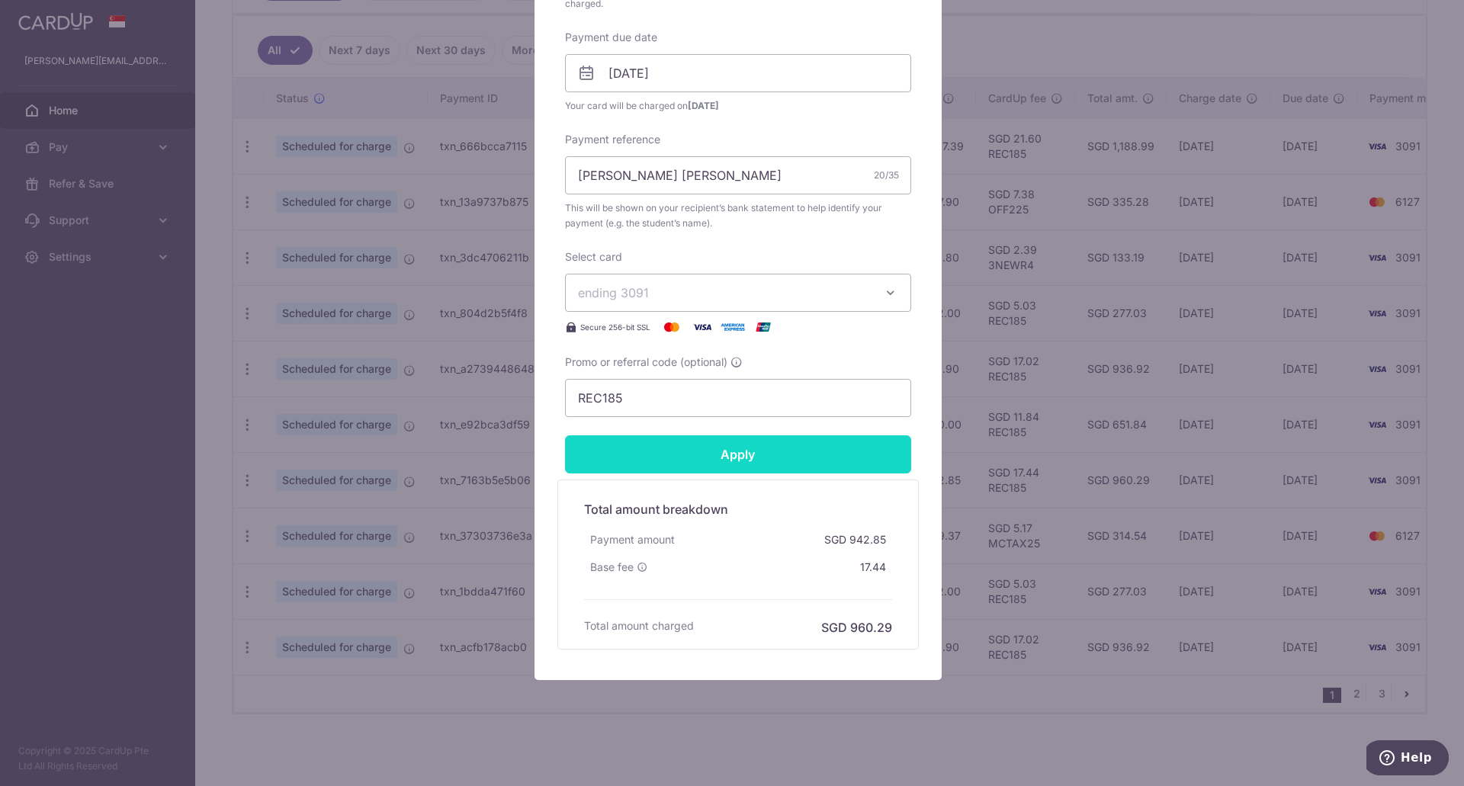
scroll to position [471, 0]
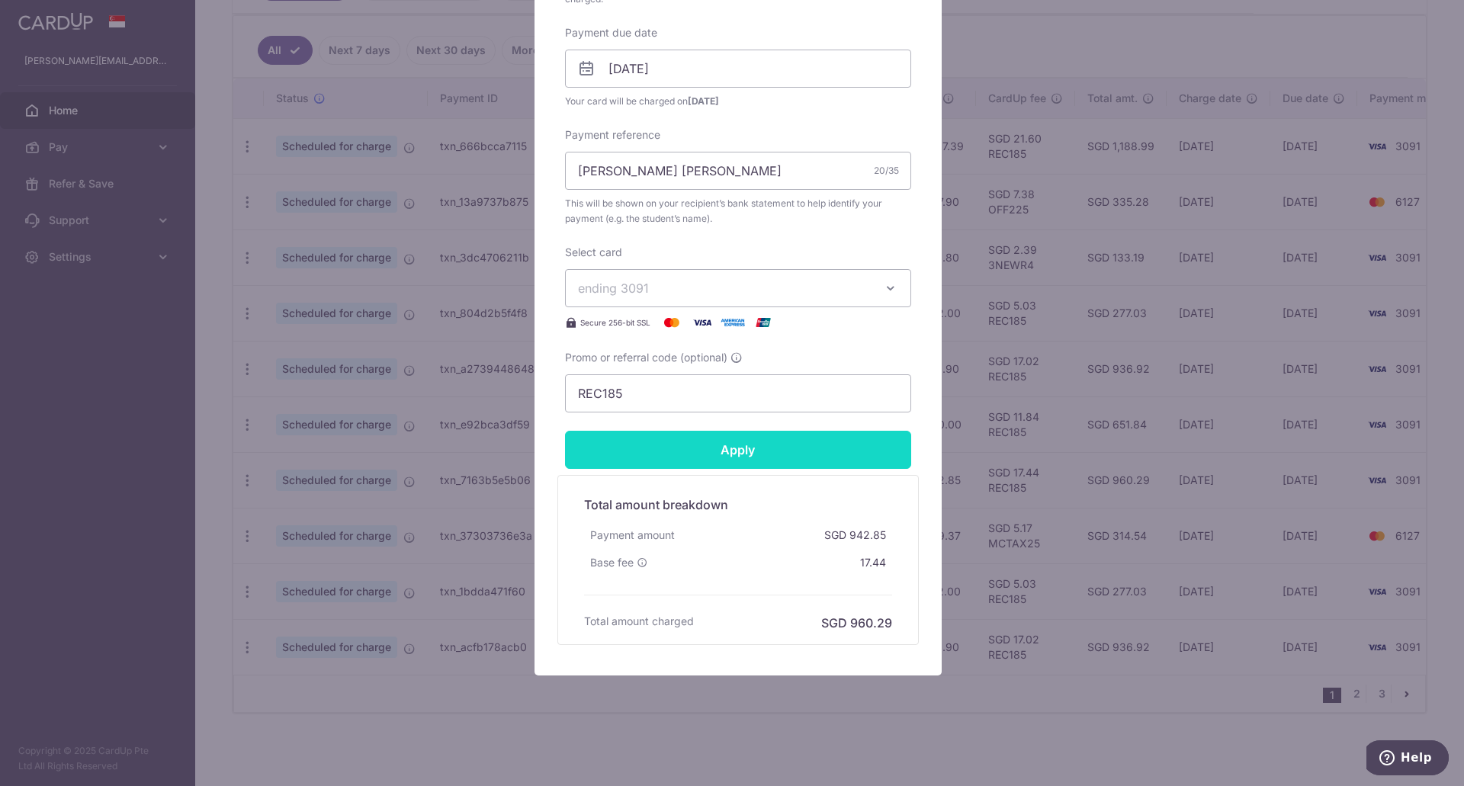
click at [759, 448] on input "Apply" at bounding box center [738, 450] width 346 height 38
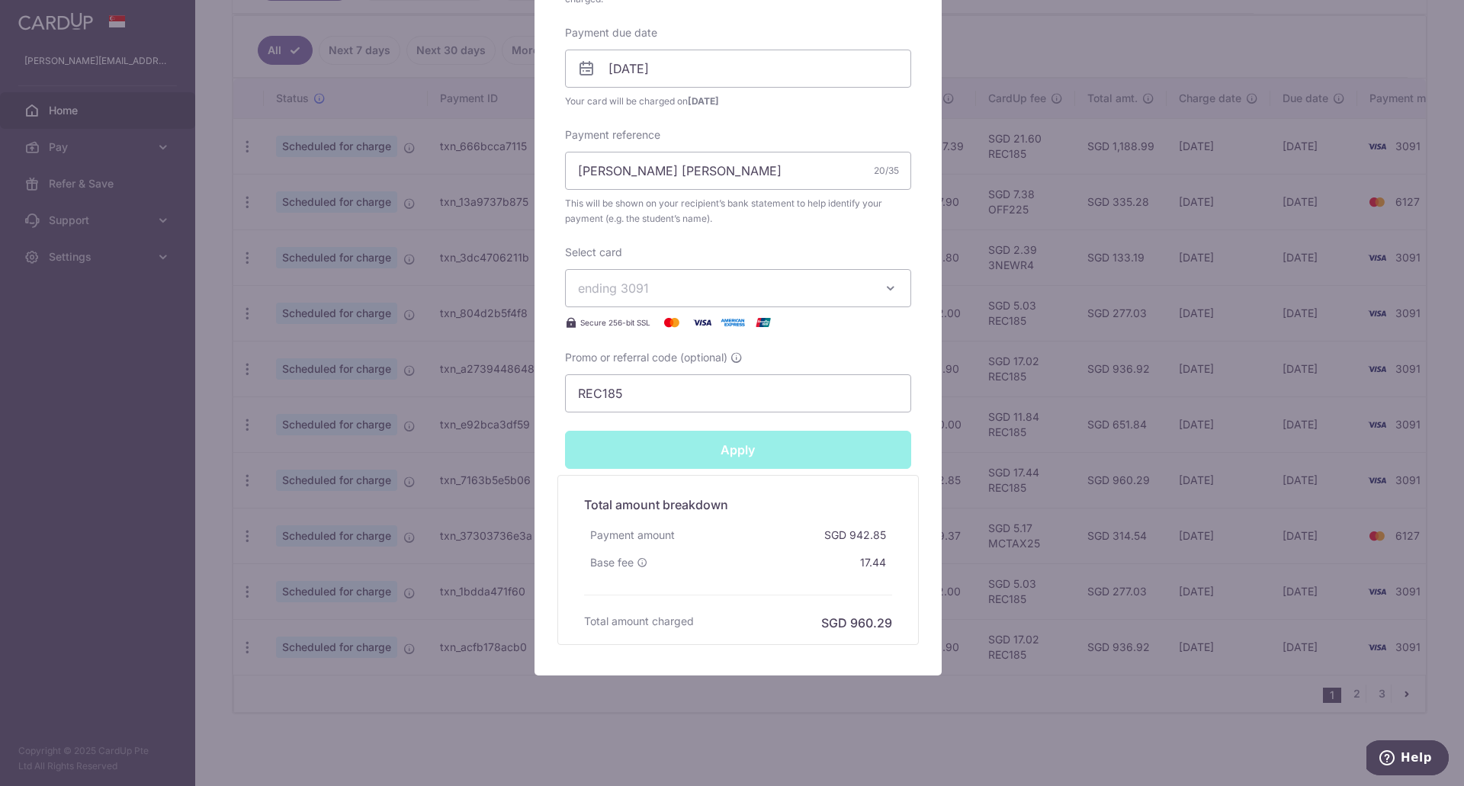
type input "Successfully Applied"
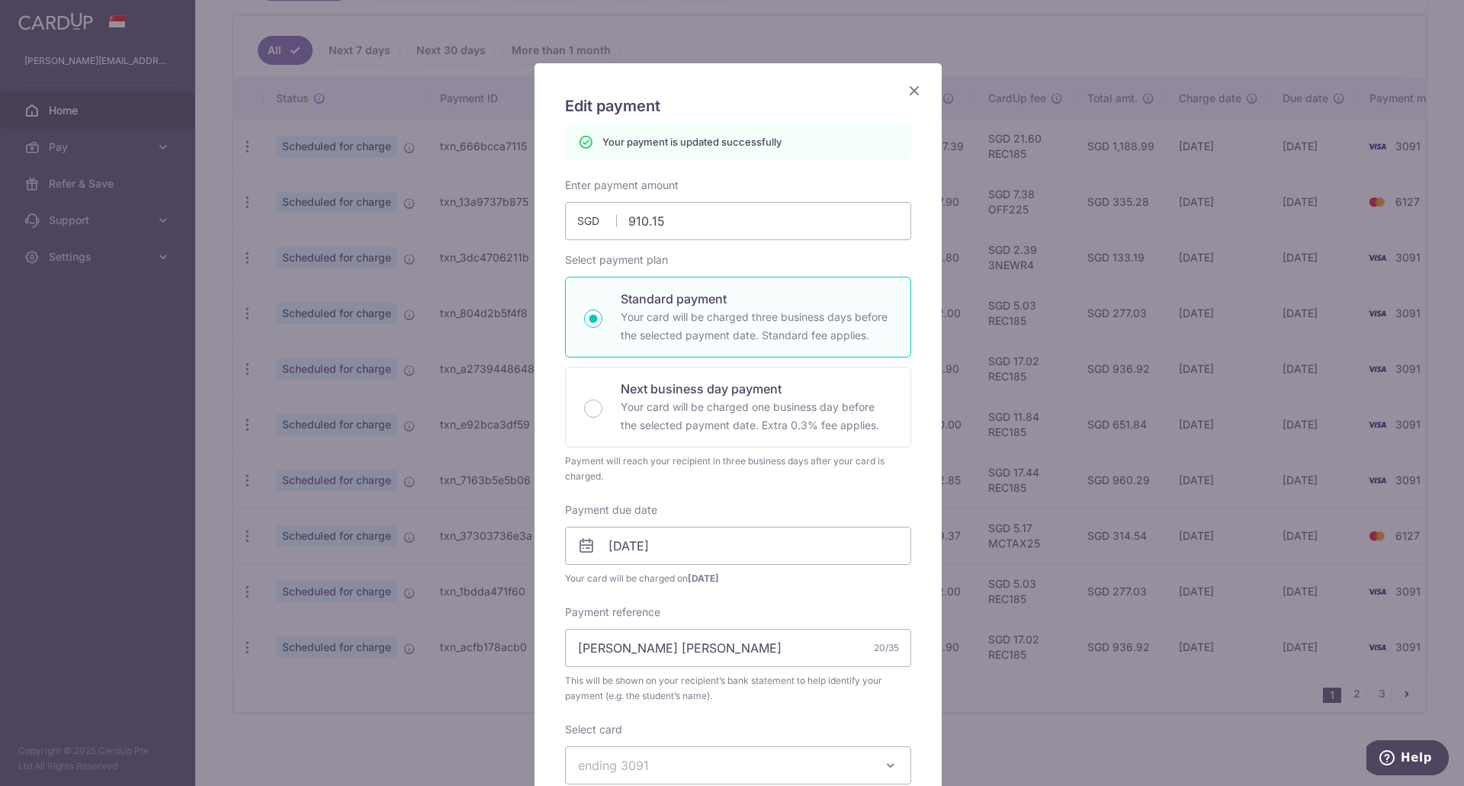
scroll to position [0, 0]
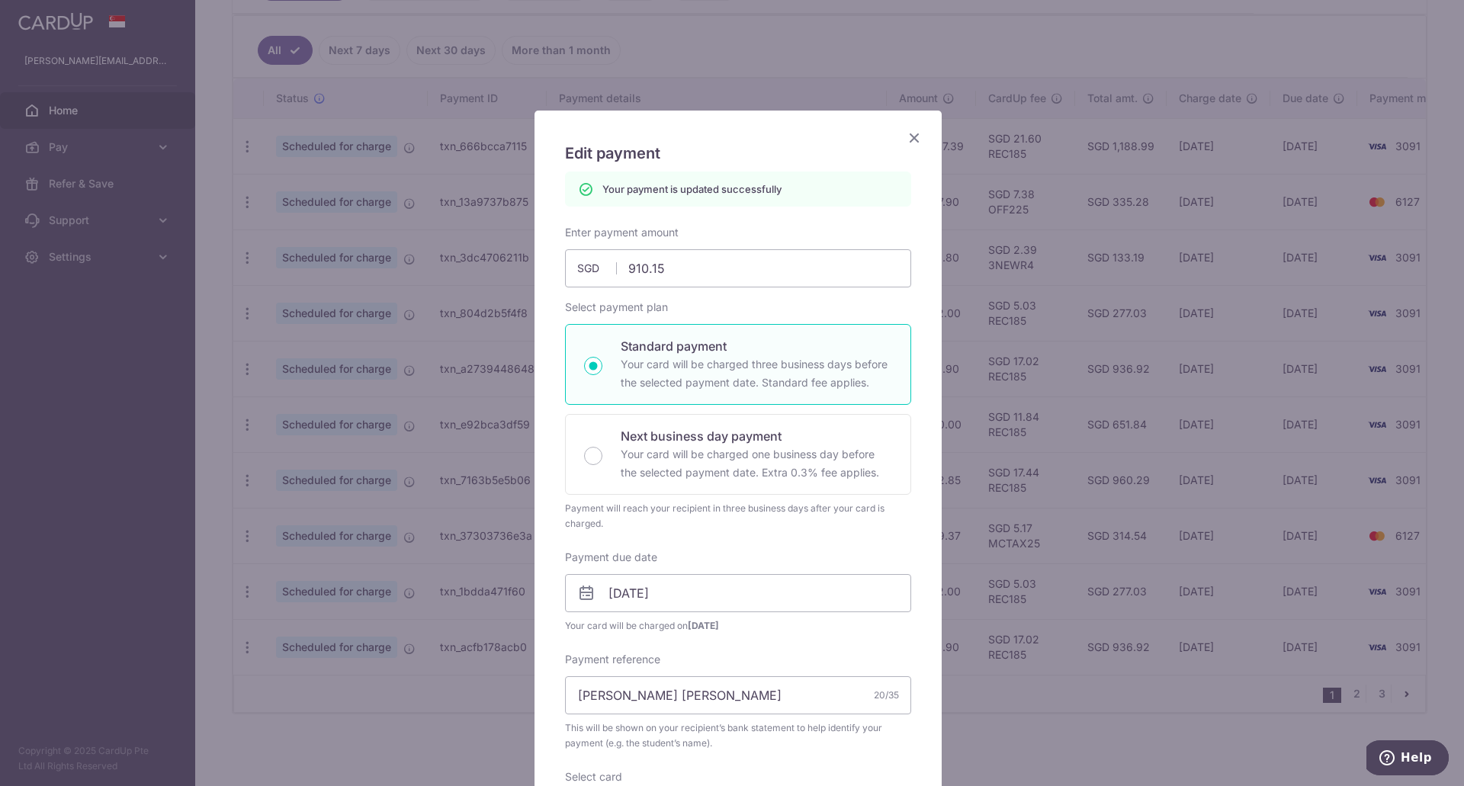
click at [910, 140] on icon "Close" at bounding box center [914, 137] width 18 height 19
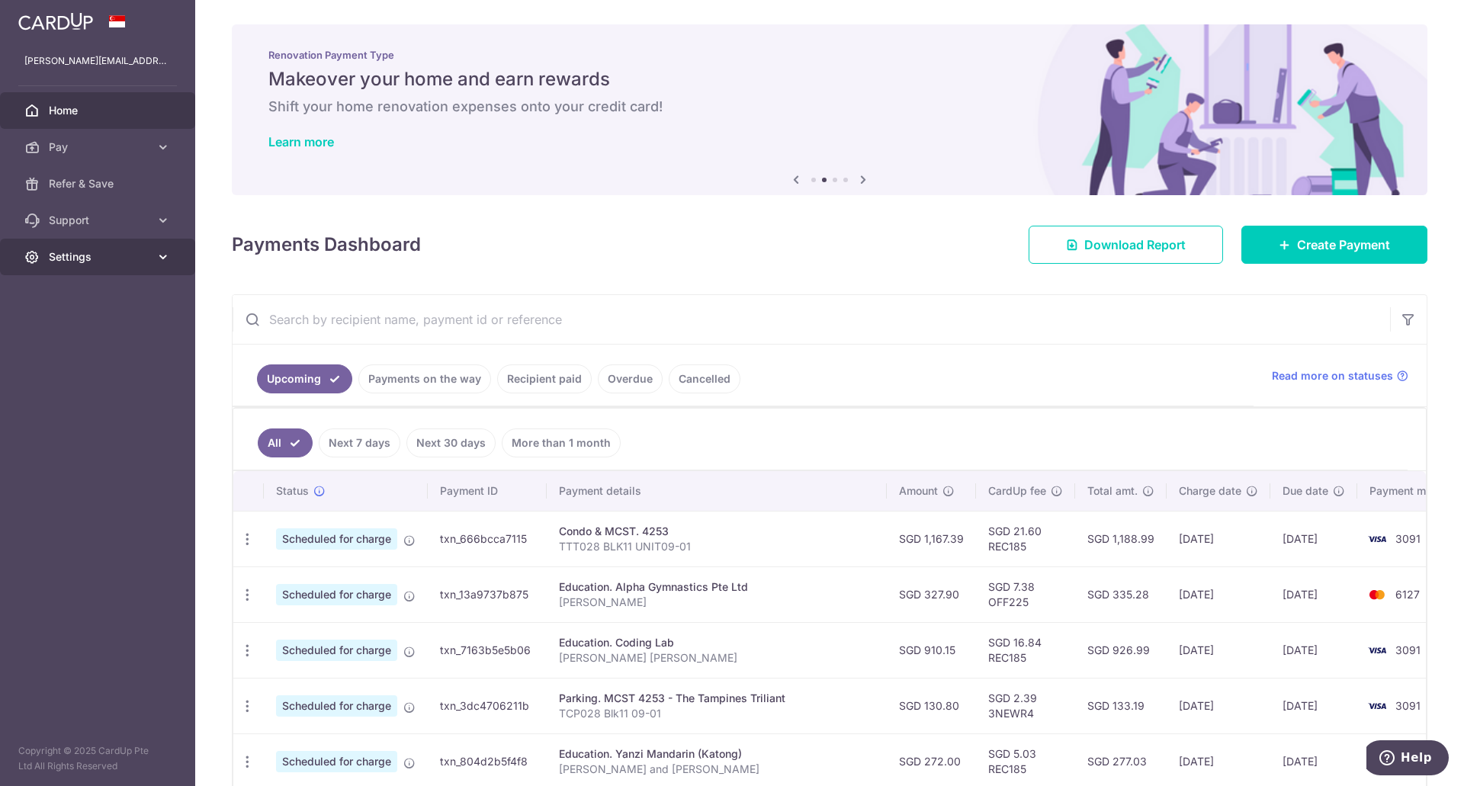
click at [134, 256] on span "Settings" at bounding box center [99, 256] width 101 height 15
click at [108, 333] on span "Logout" at bounding box center [99, 330] width 101 height 15
